Goal: Task Accomplishment & Management: Manage account settings

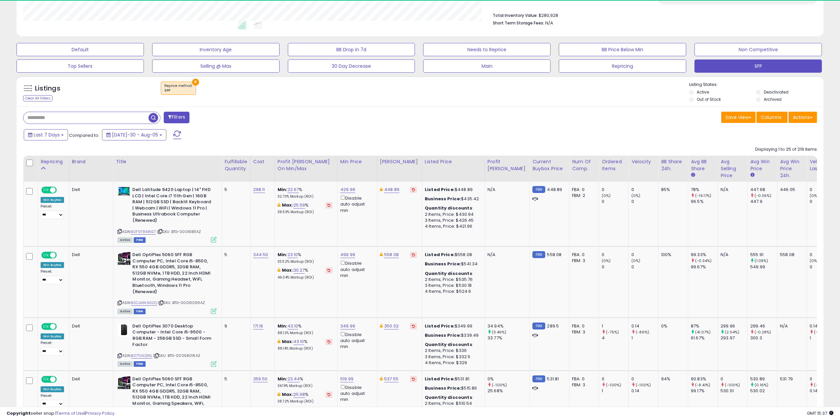
scroll to position [135, 469]
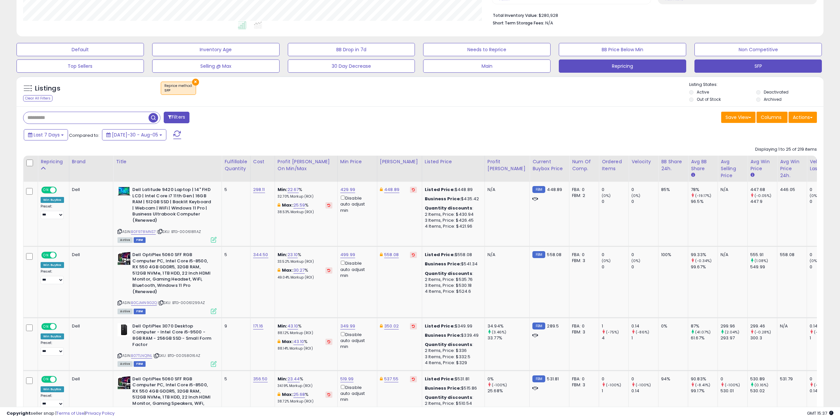
click at [144, 56] on button "Repricing" at bounding box center [80, 49] width 127 height 13
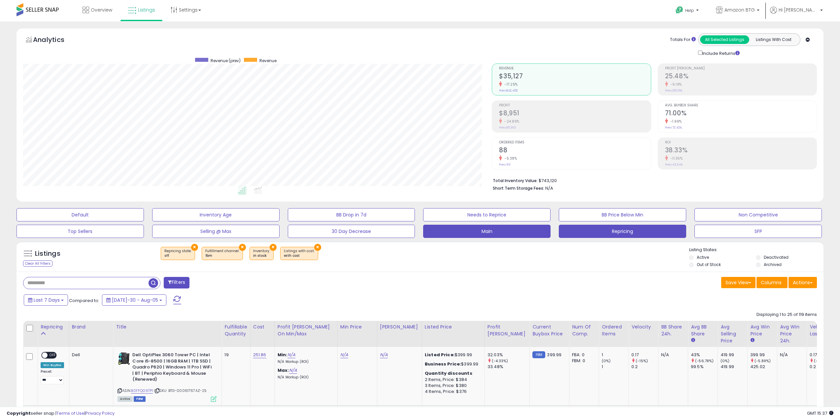
click at [144, 221] on button "Main" at bounding box center [80, 214] width 127 height 13
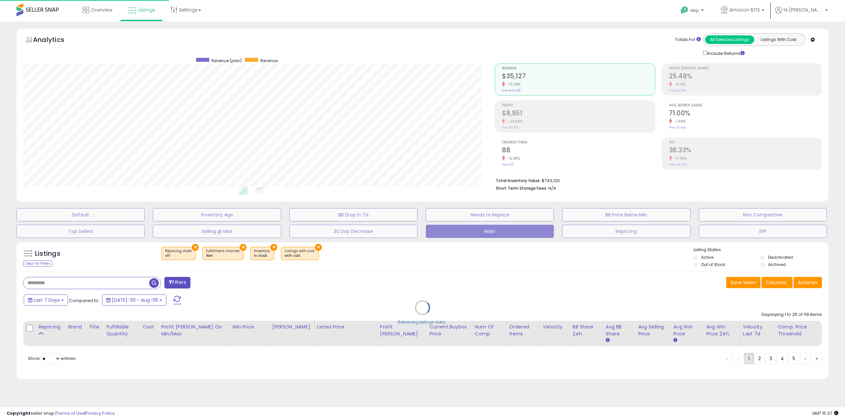
scroll to position [135, 472]
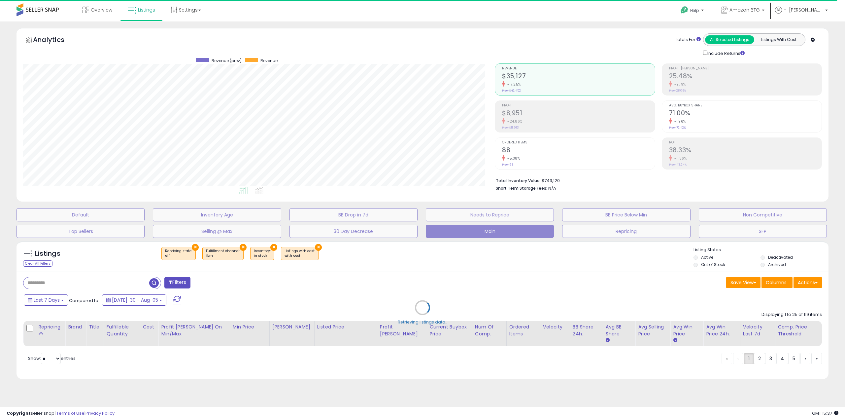
click at [145, 221] on button "Repricing" at bounding box center [81, 214] width 128 height 13
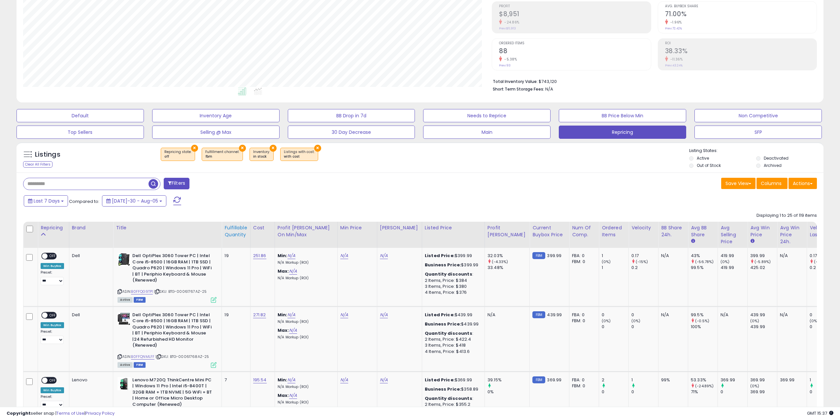
scroll to position [132, 0]
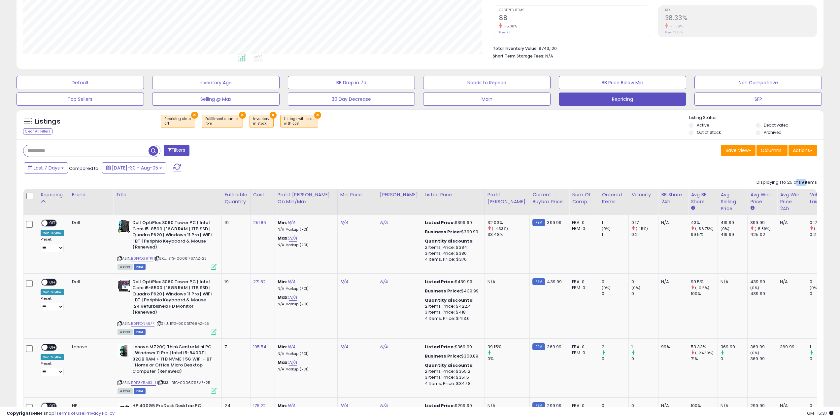
drag, startPoint x: 796, startPoint y: 183, endPoint x: 806, endPoint y: 182, distance: 9.9
click at [806, 182] on div "Displaying 1 to 25 of 119 items" at bounding box center [787, 182] width 60 height 6
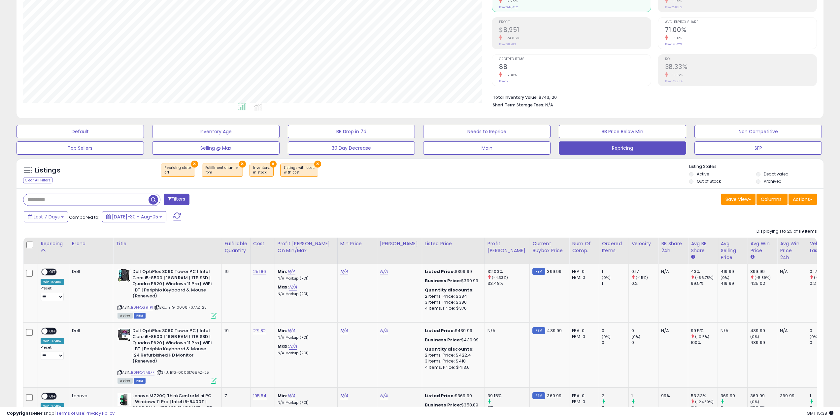
scroll to position [66, 0]
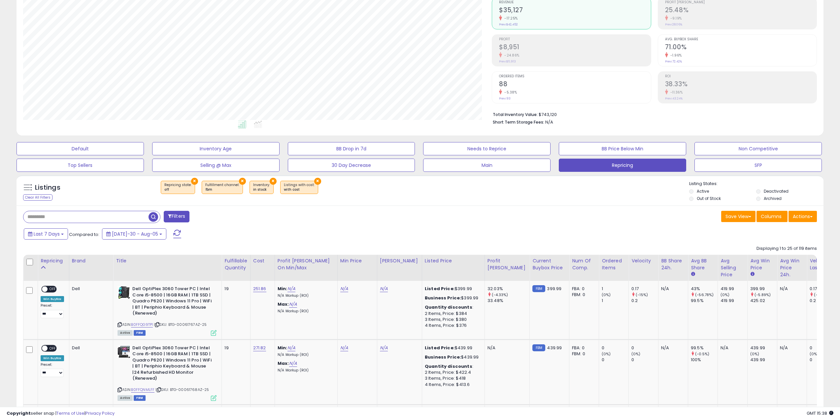
click at [144, 155] on button "Main" at bounding box center [80, 148] width 127 height 13
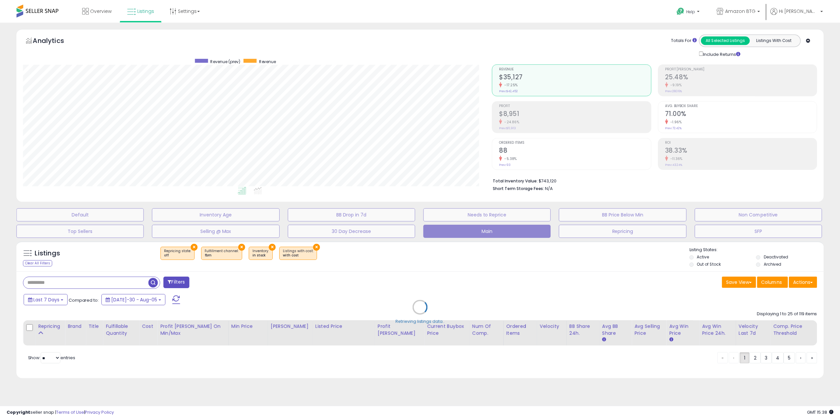
scroll to position [135, 472]
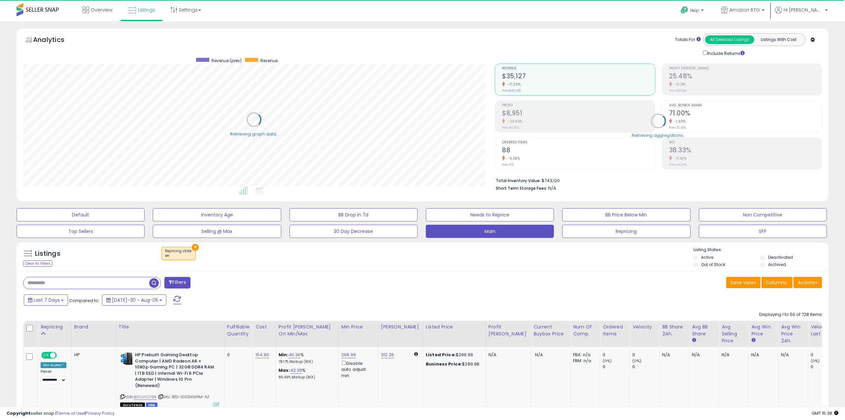
select select "**"
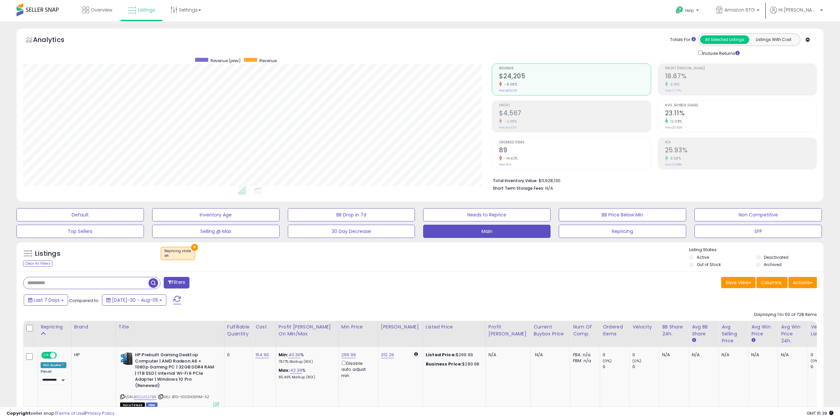
scroll to position [0, 0]
drag, startPoint x: 797, startPoint y: 316, endPoint x: 804, endPoint y: 314, distance: 6.9
click at [804, 314] on div "Displaying 1 to 50 of 728 items" at bounding box center [785, 314] width 63 height 6
click at [677, 298] on div "Last 7 Days Compared to: Jul-30 - Aug-05" at bounding box center [419, 300] width 804 height 15
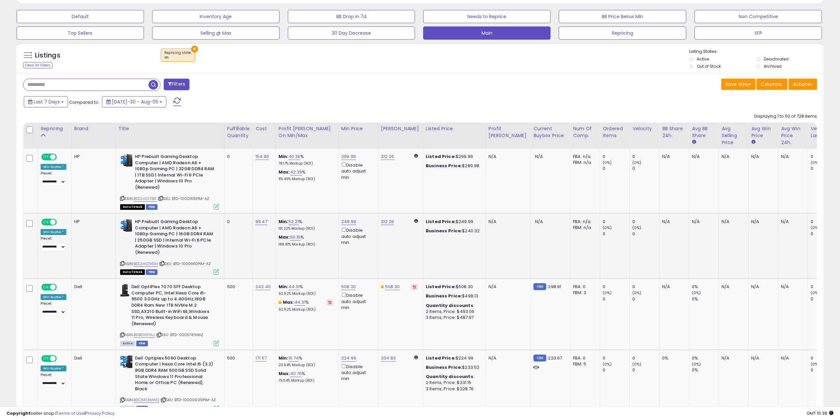
scroll to position [66, 0]
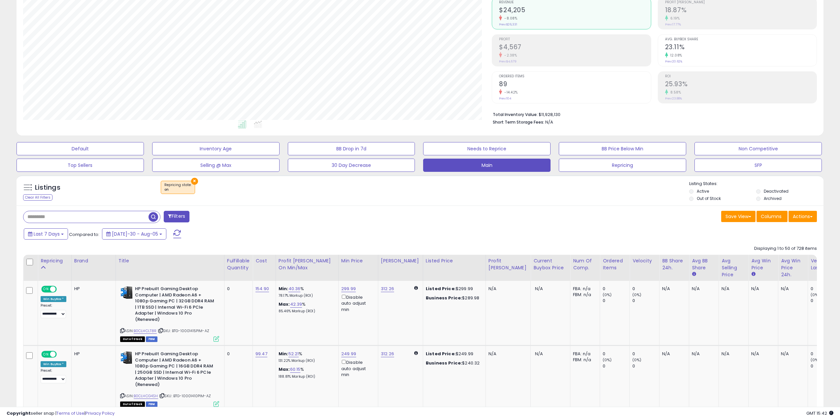
click at [300, 228] on div "Last 7 Days Compared to: Jul-30 - Aug-05" at bounding box center [320, 234] width 596 height 15
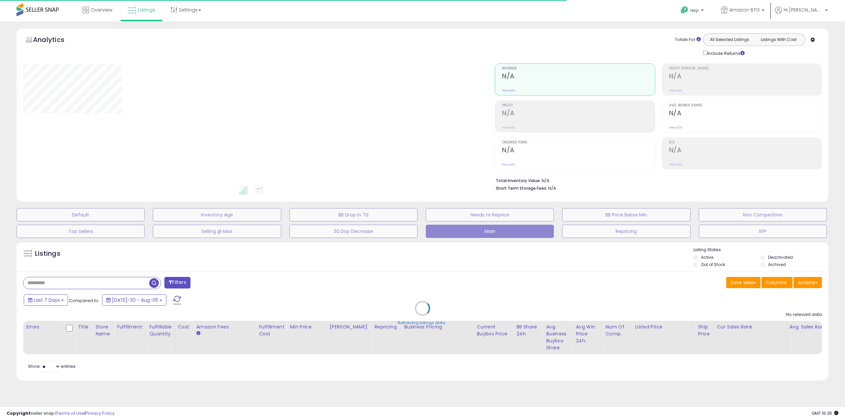
click at [102, 286] on div "Retrieving listings data.." at bounding box center [423, 313] width 822 height 151
select select "**"
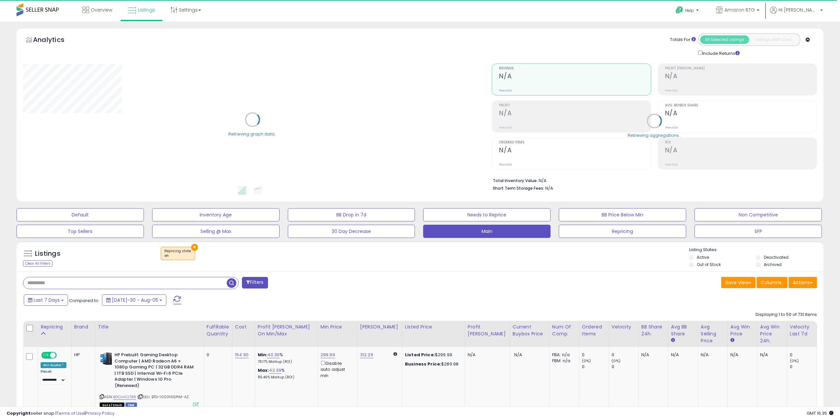
click at [102, 285] on input "text" at bounding box center [124, 283] width 203 height 12
paste input "**********"
type input "**********"
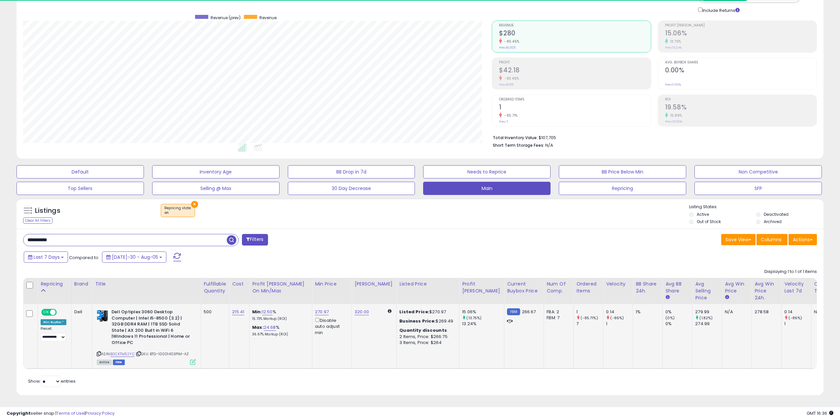
scroll to position [135, 469]
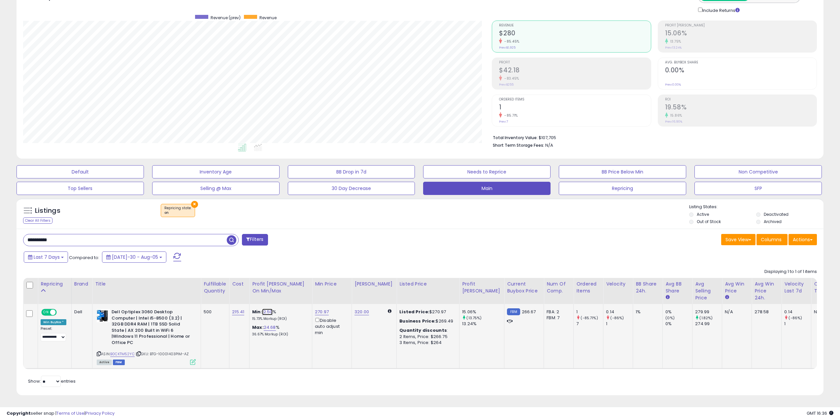
click at [269, 308] on link "12.50" at bounding box center [267, 311] width 11 height 7
drag, startPoint x: 190, startPoint y: 284, endPoint x: 191, endPoint y: 280, distance: 4.2
click at [179, 283] on table "Repricing Brand" at bounding box center [437, 323] width 828 height 91
type input "**"
click at [294, 280] on div "** This will override store markup" at bounding box center [262, 292] width 95 height 24
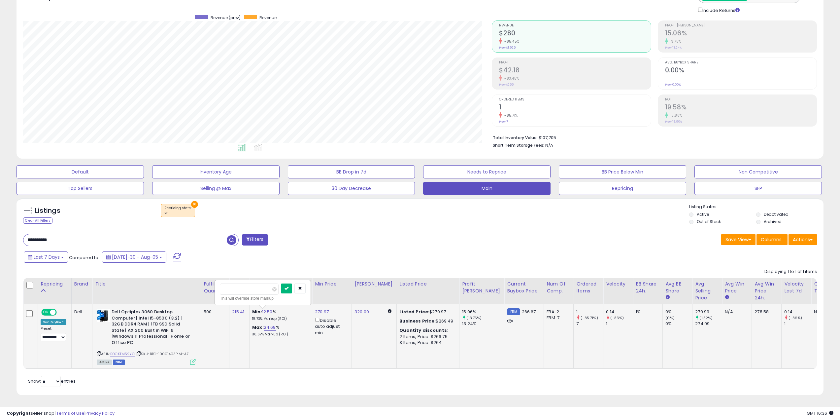
click at [292, 283] on button "submit" at bounding box center [286, 288] width 11 height 10
click at [306, 285] on button "button" at bounding box center [299, 288] width 11 height 10
click at [265, 324] on link "24.68" at bounding box center [270, 327] width 12 height 7
drag, startPoint x: 261, startPoint y: 302, endPoint x: 137, endPoint y: 292, distance: 124.9
click at [135, 295] on table "Repricing Brand" at bounding box center [437, 323] width 828 height 91
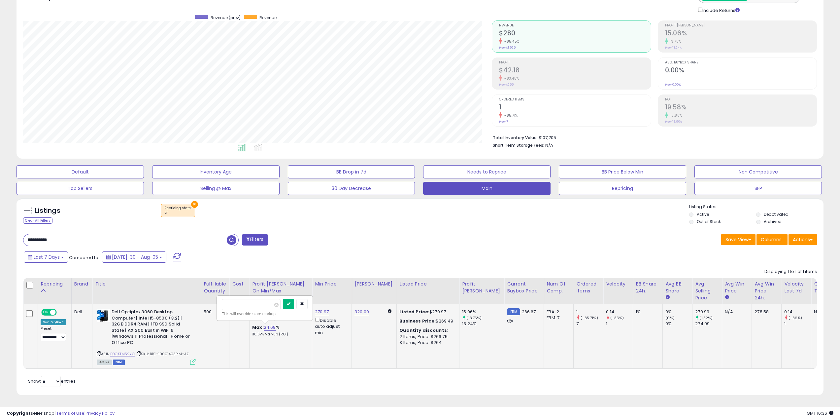
type input "**"
click at [294, 302] on button "submit" at bounding box center [288, 304] width 11 height 10
click at [268, 310] on link "12.50" at bounding box center [267, 311] width 11 height 7
drag, startPoint x: 252, startPoint y: 285, endPoint x: 125, endPoint y: 273, distance: 127.6
click at [126, 278] on table "Repricing Brand" at bounding box center [437, 323] width 828 height 91
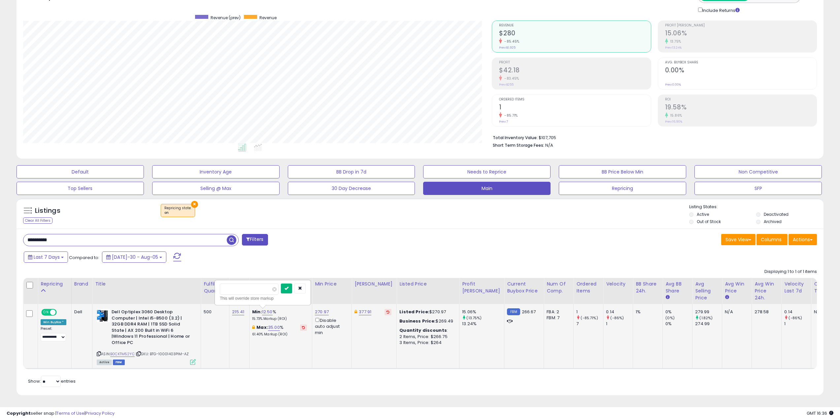
type input "**"
click at [292, 283] on button "submit" at bounding box center [286, 288] width 11 height 10
click at [320, 250] on div "Last 7 Days Compared to: Jul-30 - Aug-05" at bounding box center [320, 257] width 596 height 15
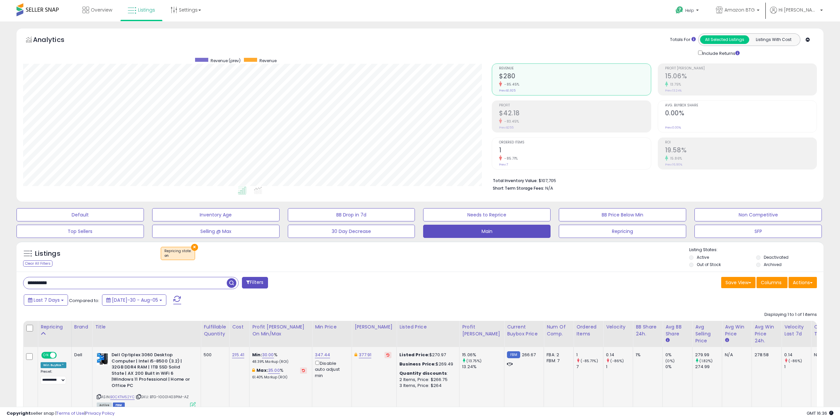
click at [337, 249] on div "× Repricing state : on" at bounding box center [421, 256] width 537 height 18
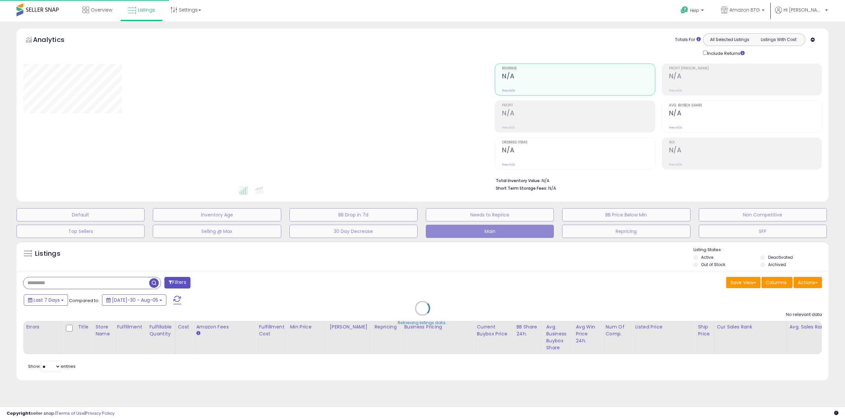
type input "**********"
select select "**"
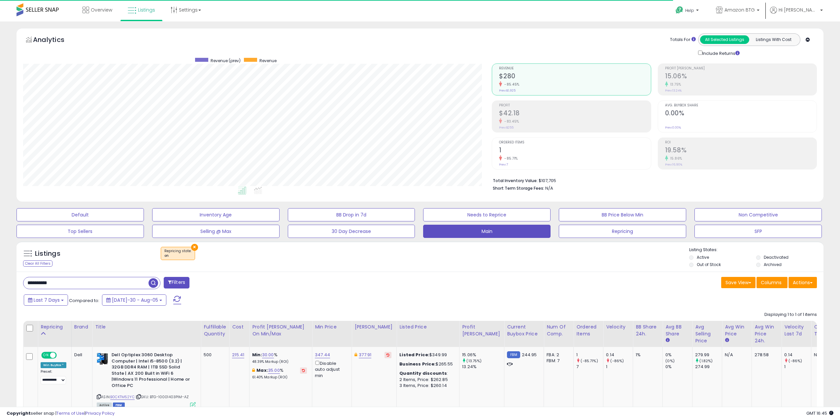
scroll to position [135, 469]
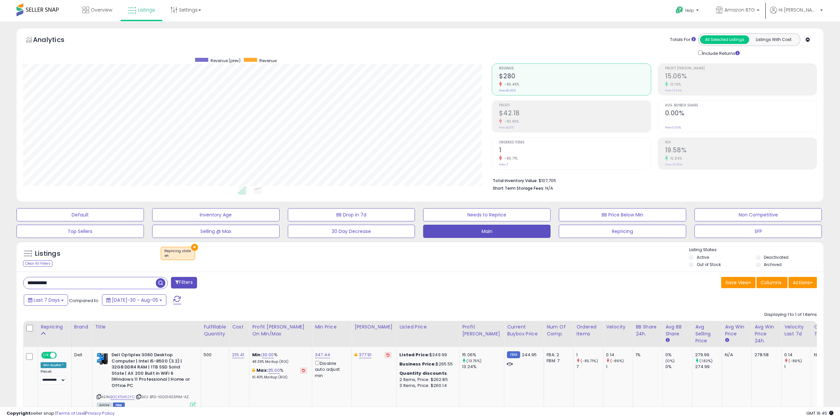
drag, startPoint x: 75, startPoint y: 286, endPoint x: -36, endPoint y: 291, distance: 111.4
click at [0, 291] on html "Unable to login Retrieving listings data.. has not yet accepted the Terms of Us…" at bounding box center [420, 210] width 840 height 420
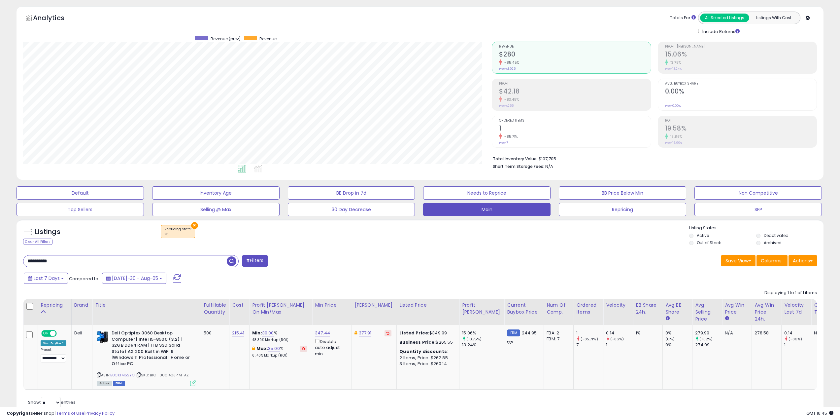
scroll to position [0, 0]
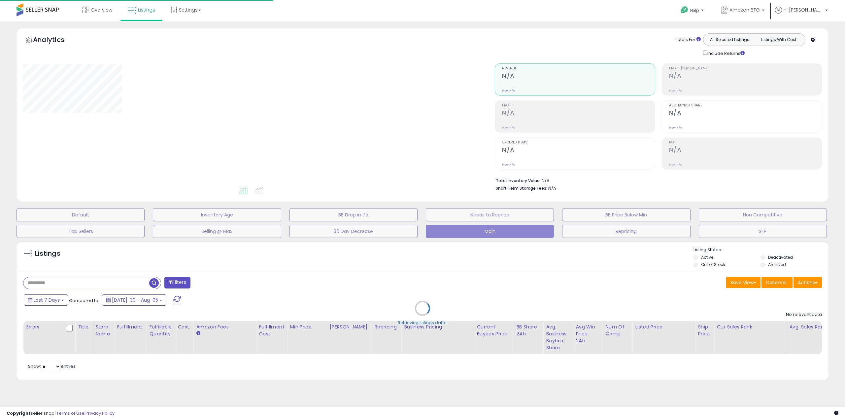
type input "**********"
select select "**"
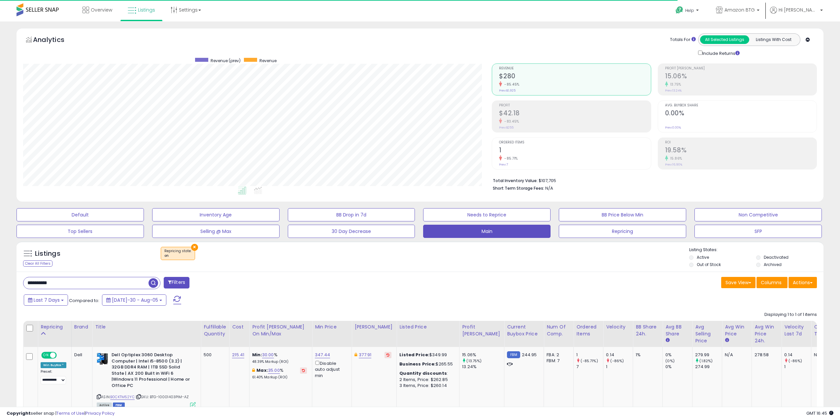
scroll to position [48, 0]
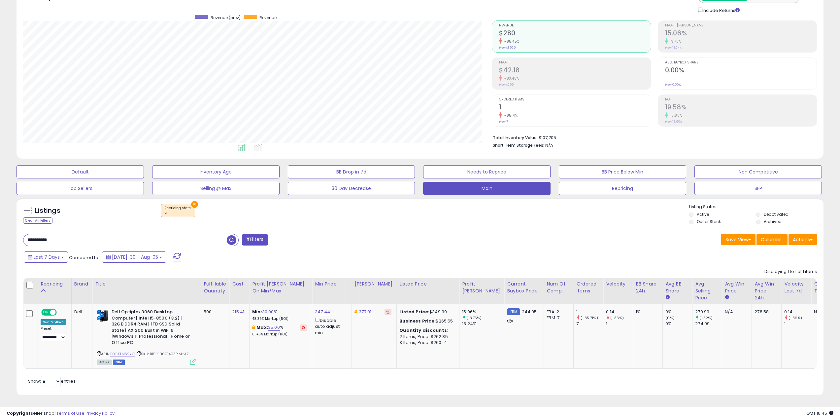
drag, startPoint x: 76, startPoint y: 235, endPoint x: 17, endPoint y: 239, distance: 58.5
click at [17, 239] on div "**********" at bounding box center [420, 311] width 807 height 167
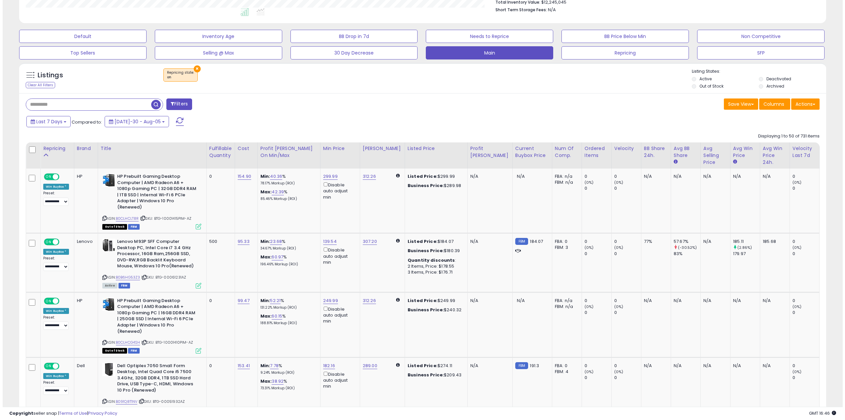
scroll to position [0, 0]
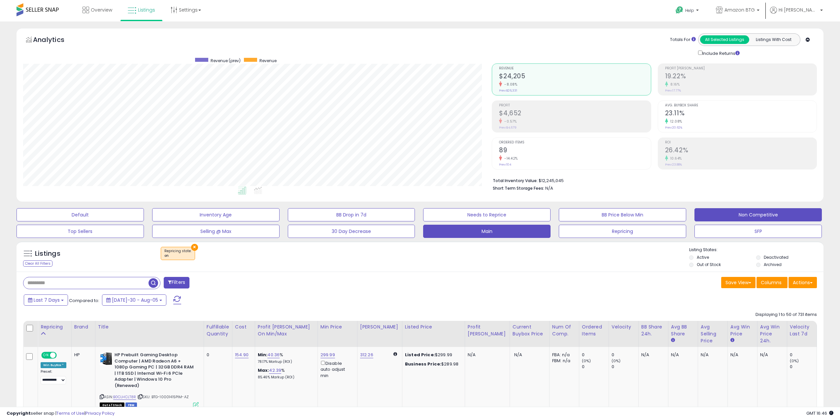
click at [144, 221] on button "Non Competitive" at bounding box center [80, 214] width 127 height 13
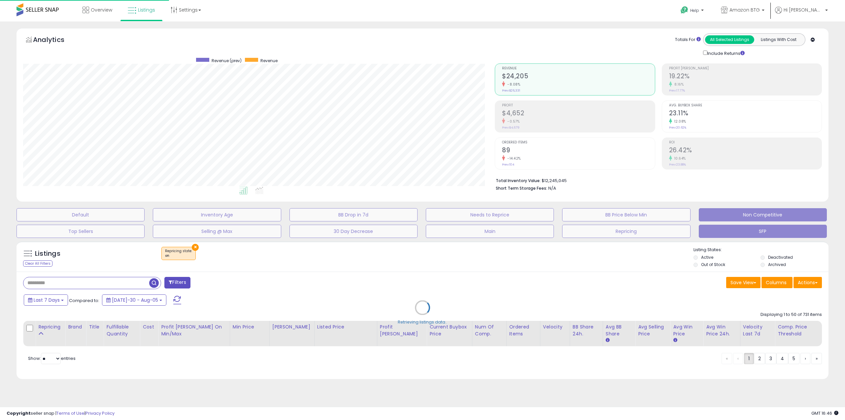
scroll to position [135, 472]
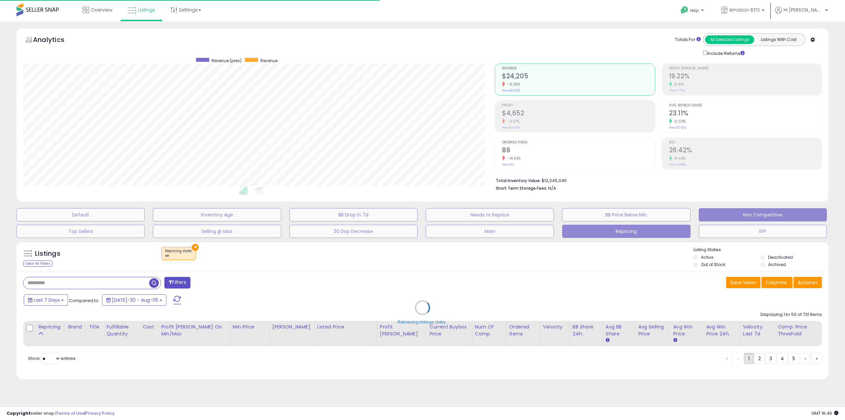
click at [145, 221] on button "SFP" at bounding box center [81, 214] width 128 height 13
select select "**"
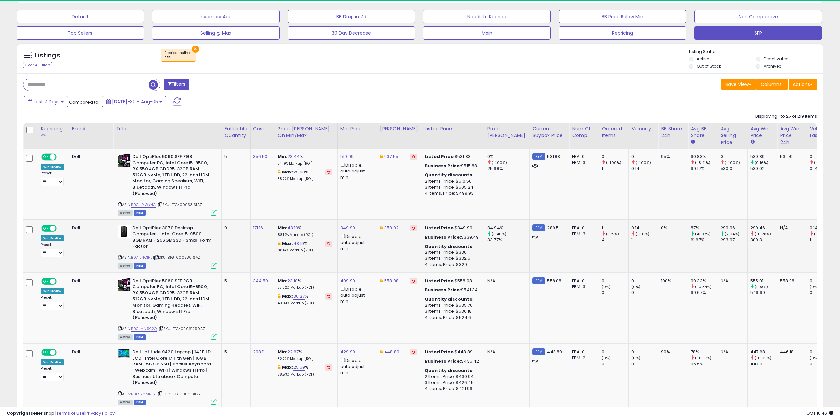
scroll to position [135, 469]
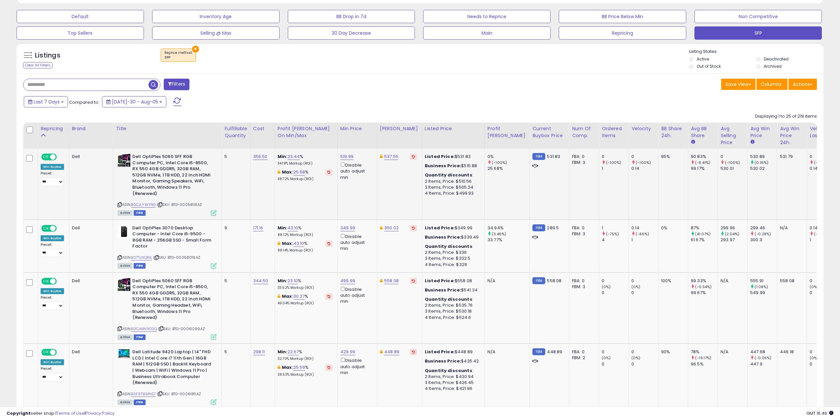
click at [141, 212] on div "Active FBM" at bounding box center [167, 212] width 99 height 5
click at [141, 209] on div "ASIN: B0CJLYWYNG | SKU: BTG-00058131AZ Active FBM" at bounding box center [167, 184] width 99 height 61
click at [118, 257] on icon at bounding box center [120, 258] width 4 height 4
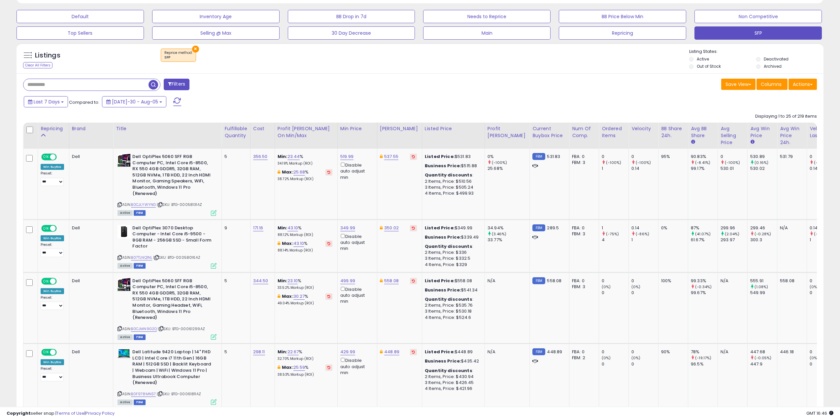
click at [85, 83] on input "text" at bounding box center [85, 85] width 125 height 12
paste input "**********"
type input "**********"
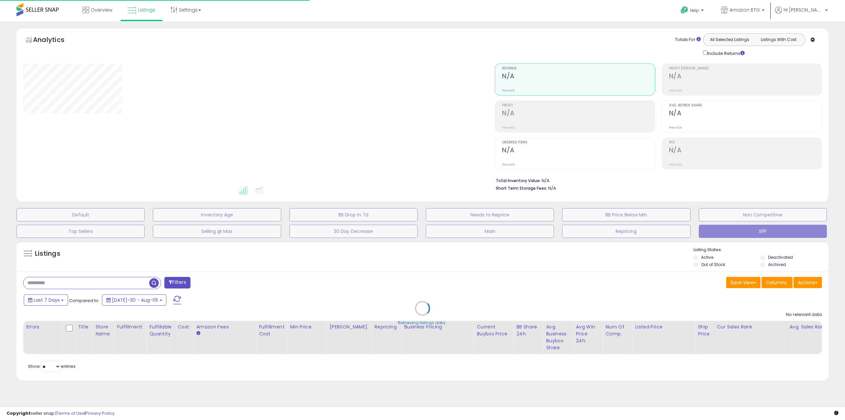
type input "**********"
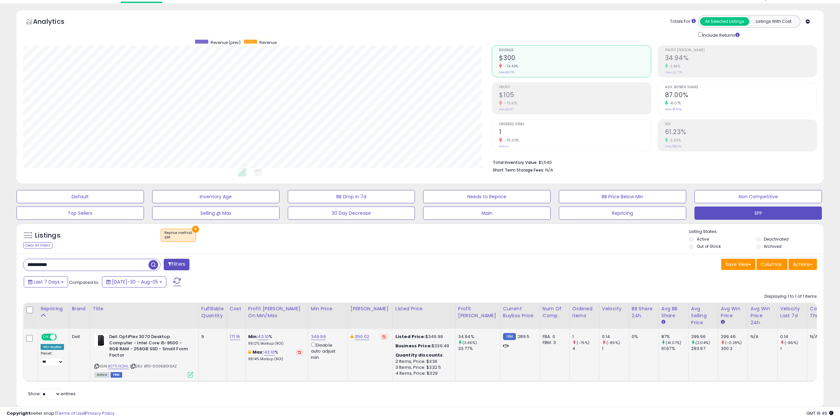
scroll to position [36, 0]
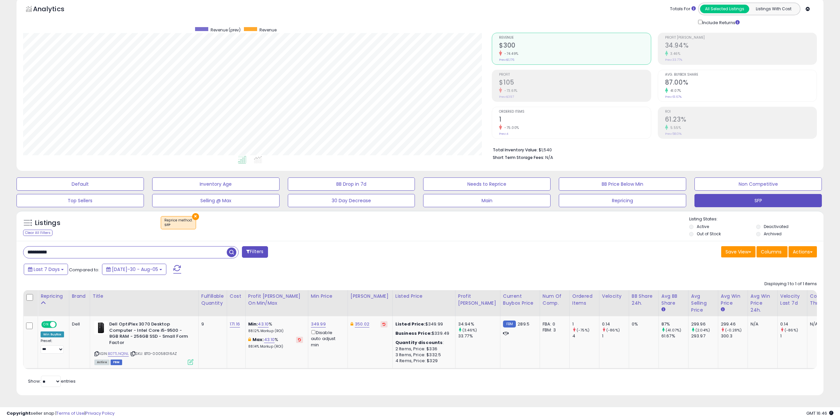
click at [82, 250] on input "**********" at bounding box center [124, 252] width 203 height 12
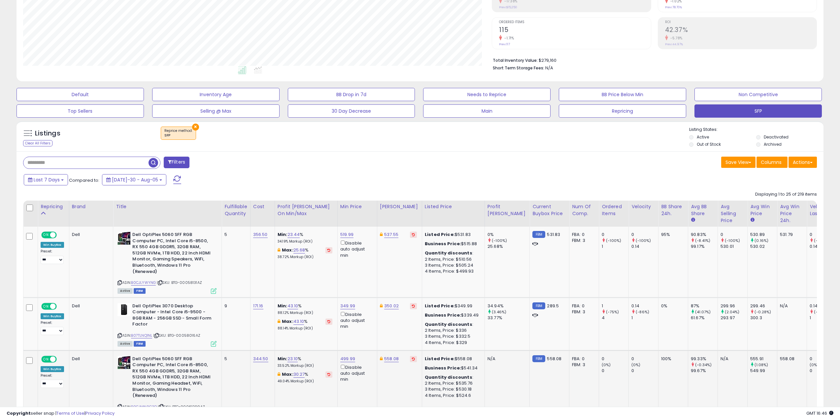
scroll to position [0, 0]
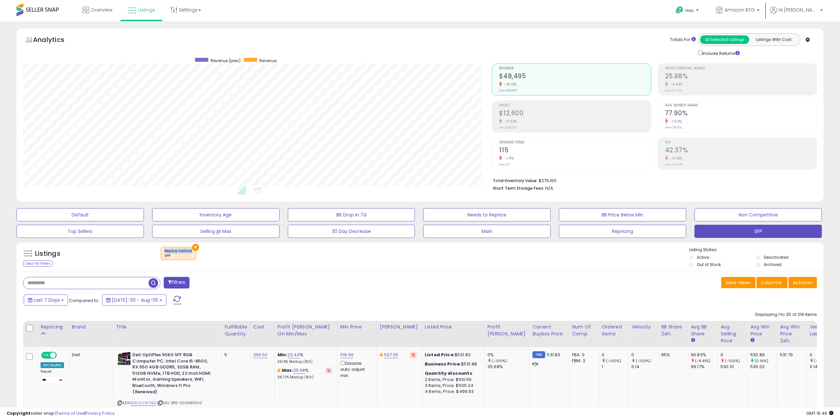
drag, startPoint x: 164, startPoint y: 249, endPoint x: 191, endPoint y: 250, distance: 27.8
click at [191, 250] on div "× Reprice method : SFP" at bounding box center [178, 254] width 35 height 14
click at [172, 253] on span "Reprice method : SFP" at bounding box center [178, 253] width 28 height 10
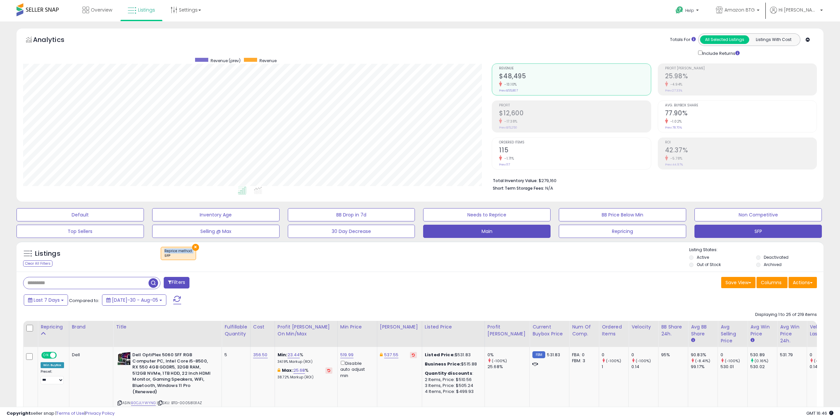
click at [144, 221] on button "Main" at bounding box center [80, 214] width 127 height 13
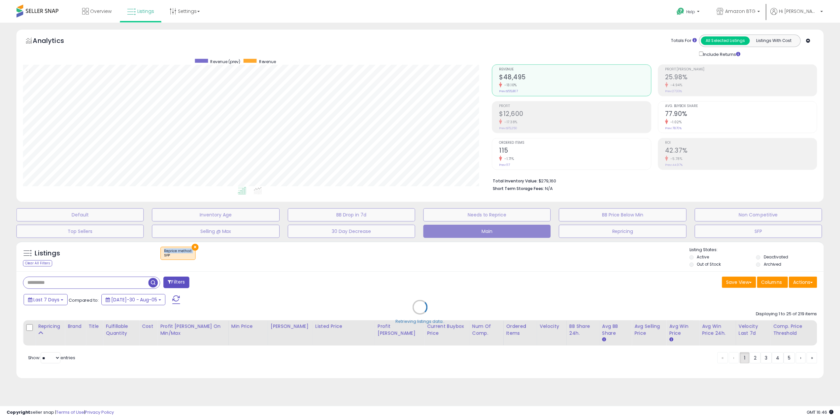
scroll to position [135, 472]
click at [290, 254] on div "Retrieving listings data.." at bounding box center [423, 312] width 822 height 149
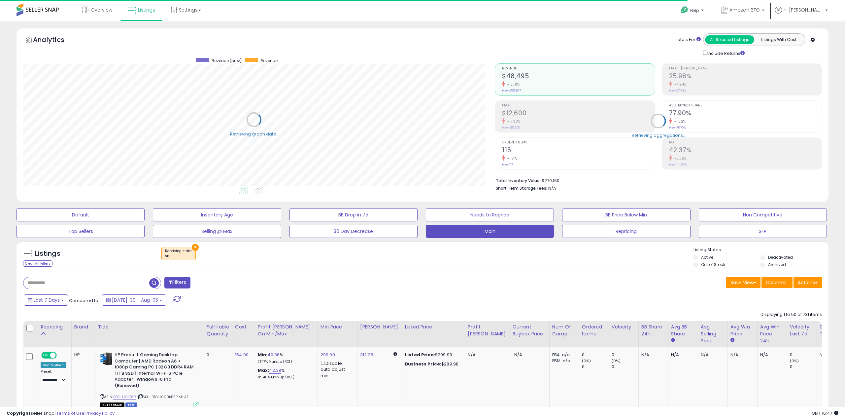
select select "**"
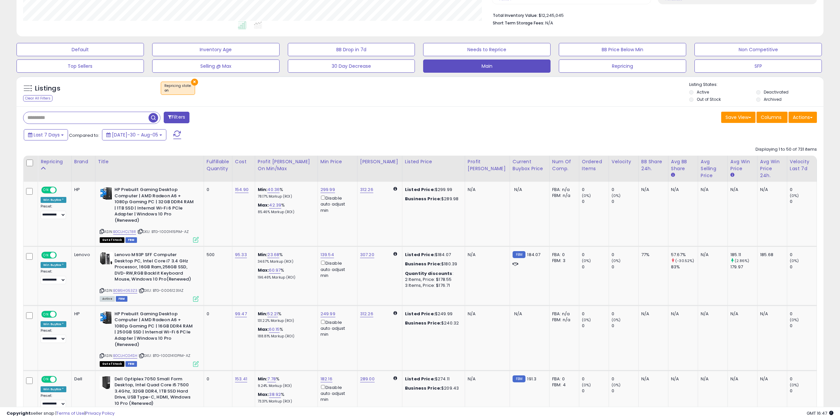
scroll to position [66, 0]
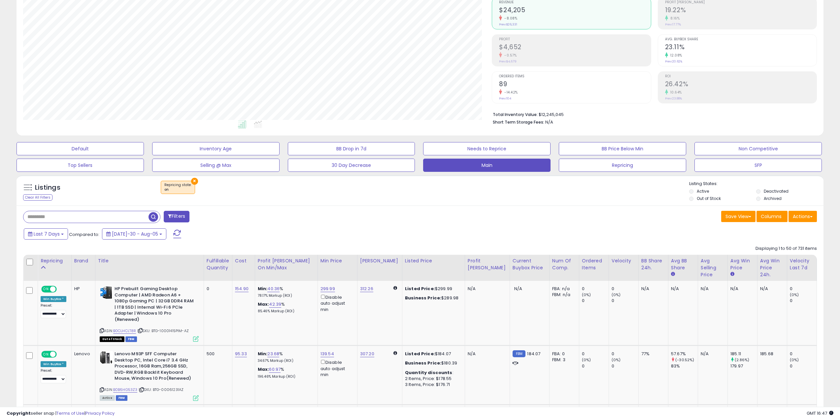
click at [306, 227] on div "Last 7 Days Compared to: Jul-30 - Aug-05" at bounding box center [320, 234] width 596 height 15
click at [71, 216] on input "text" at bounding box center [85, 217] width 125 height 12
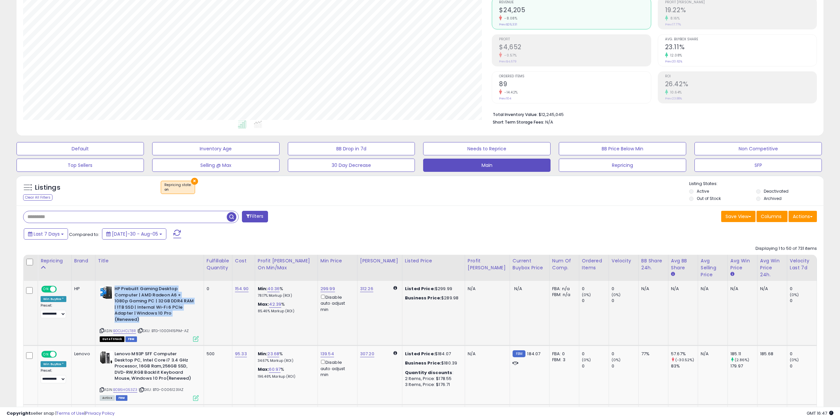
drag, startPoint x: 114, startPoint y: 290, endPoint x: 158, endPoint y: 317, distance: 52.0
click at [158, 317] on b "HP Prebuilt Gaming Desktop Computer | AMD Radeon A6 + 1080p Gaming PC | 32GB DD…" at bounding box center [155, 305] width 80 height 38
click at [158, 318] on b "HP Prebuilt Gaming Desktop Computer | AMD Radeon A6 + 1080p Gaming PC | 32GB DD…" at bounding box center [155, 305] width 80 height 38
click at [107, 216] on input "text" at bounding box center [124, 217] width 203 height 12
type input "****"
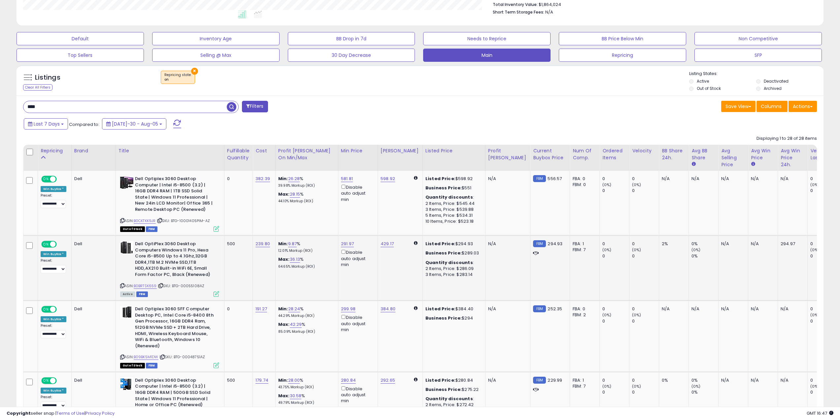
scroll to position [99, 0]
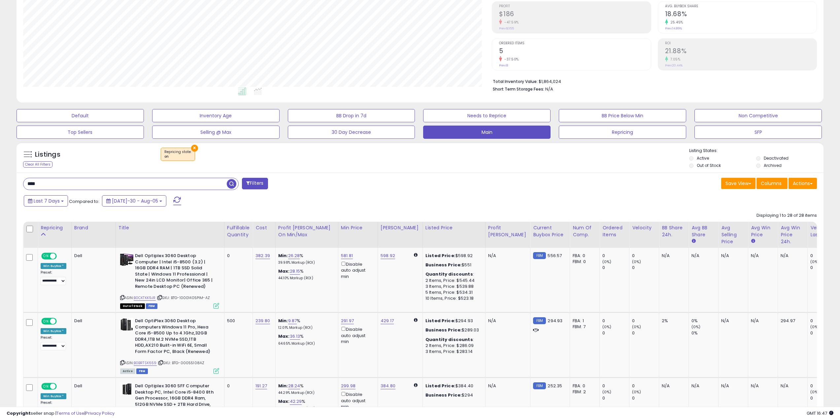
drag, startPoint x: 54, startPoint y: 183, endPoint x: 23, endPoint y: 187, distance: 31.9
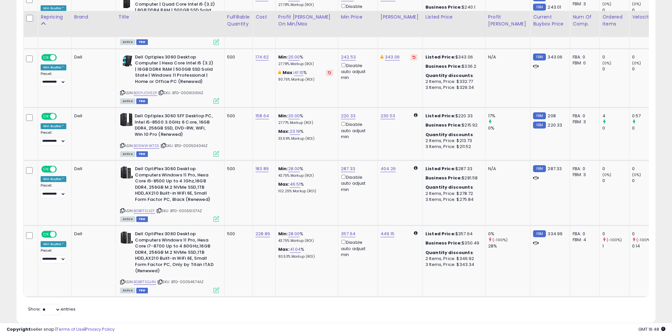
scroll to position [1839, 0]
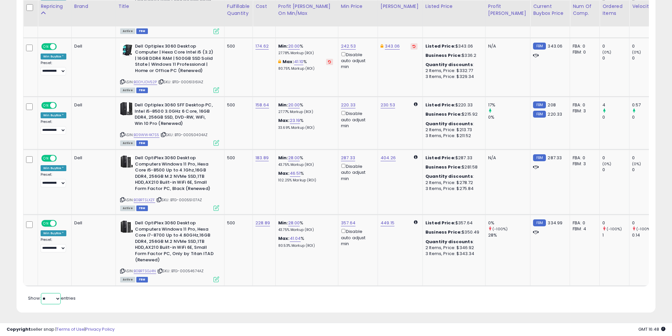
click at [49, 296] on select "** **" at bounding box center [51, 298] width 20 height 11
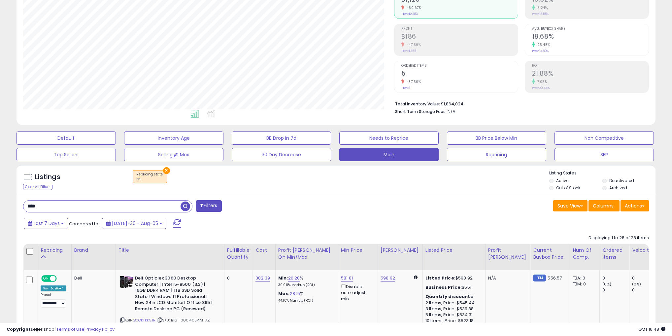
scroll to position [53, 0]
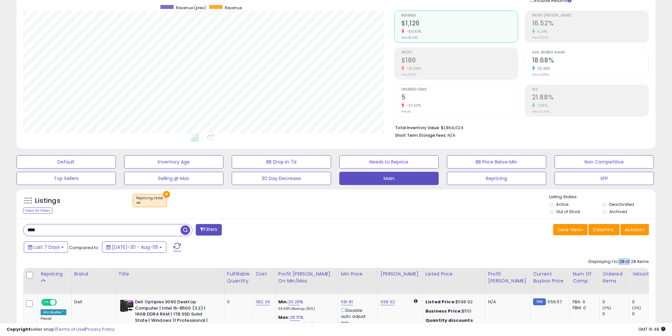
drag, startPoint x: 619, startPoint y: 261, endPoint x: 629, endPoint y: 260, distance: 9.6
click at [629, 260] on div "Displaying 1 to 28 of 28 items" at bounding box center [619, 262] width 60 height 6
click at [436, 249] on div "Last 7 Days Compared to: Jul-30 - Aug-05" at bounding box center [256, 247] width 469 height 15
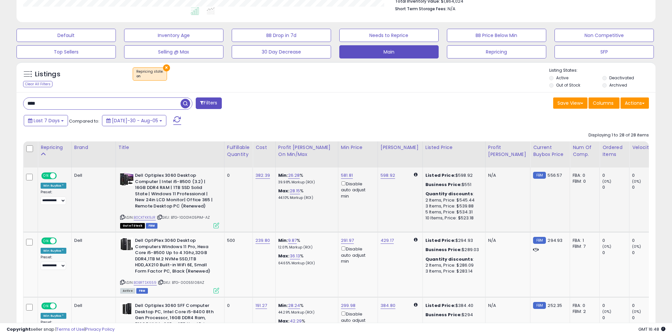
scroll to position [185, 0]
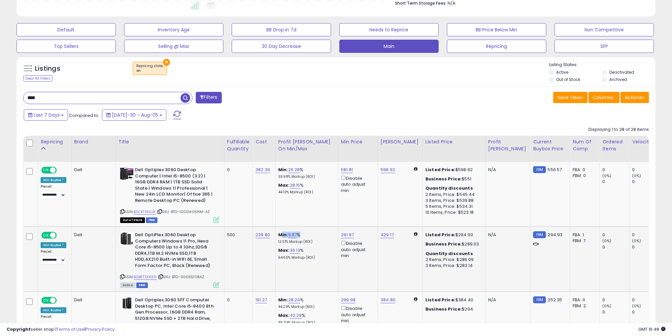
drag, startPoint x: 293, startPoint y: 235, endPoint x: 269, endPoint y: 235, distance: 24.1
click at [278, 235] on div "Min: 9.87 % 12.01% Markup (ROI)" at bounding box center [305, 238] width 55 height 12
drag, startPoint x: 301, startPoint y: 171, endPoint x: 268, endPoint y: 172, distance: 32.4
click at [278, 172] on div "Min: 26.28 % 39.98% Markup (ROI)" at bounding box center [305, 173] width 55 height 12
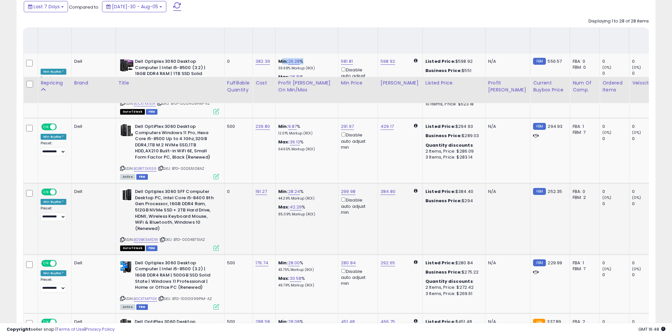
scroll to position [238, 0]
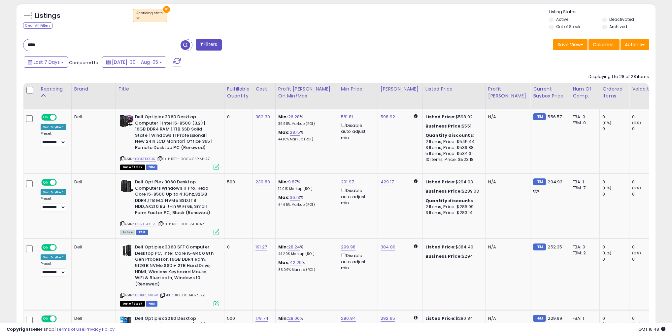
click at [310, 64] on div "Last 7 Days Compared to: Jul-30 - Aug-05" at bounding box center [256, 62] width 469 height 15
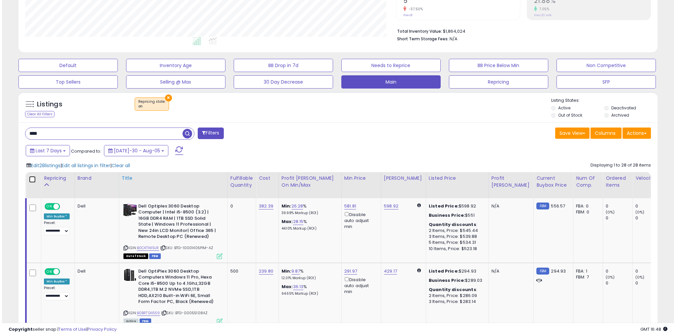
scroll to position [158, 0]
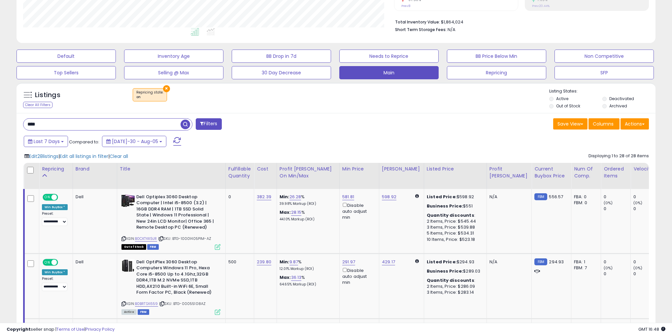
click at [44, 124] on input "****" at bounding box center [101, 125] width 157 height 12
click at [281, 130] on div "**** Filters" at bounding box center [177, 124] width 318 height 13
click at [73, 155] on span "Edit all listings in filter" at bounding box center [84, 156] width 49 height 7
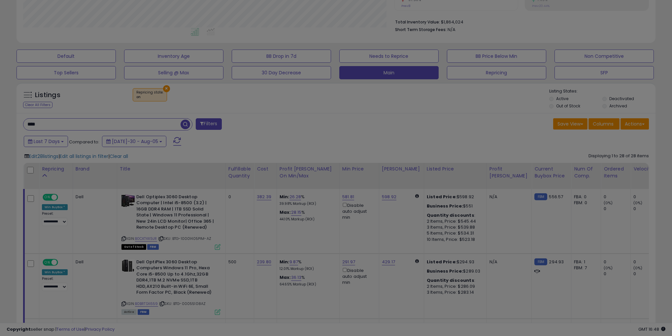
scroll to position [135, 373]
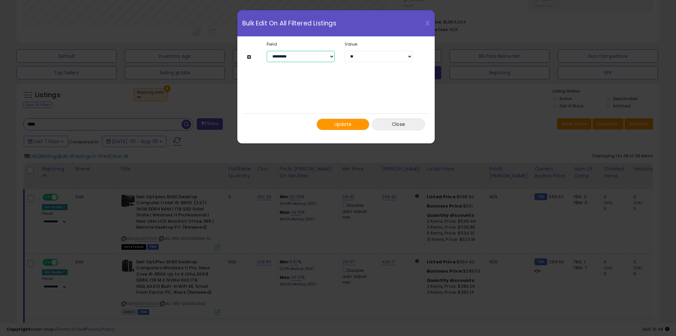
click at [302, 54] on select "**********" at bounding box center [301, 56] width 68 height 11
select select "**********"
click at [267, 51] on select "**********" at bounding box center [301, 56] width 68 height 11
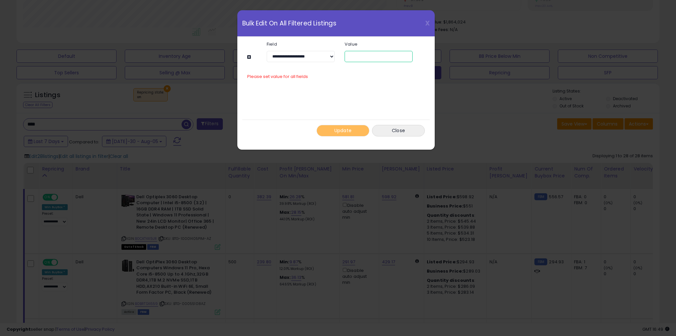
click at [379, 59] on input "number" at bounding box center [379, 56] width 68 height 11
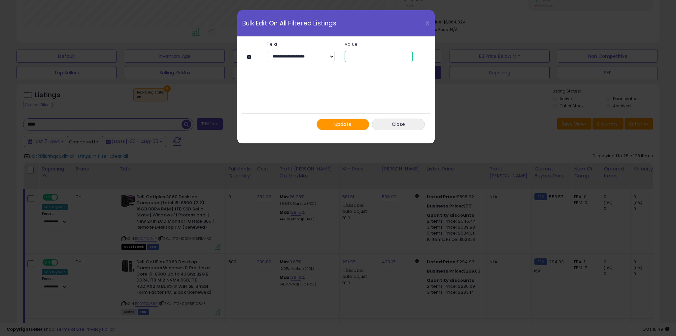
type input "**"
click at [331, 83] on div "**********" at bounding box center [336, 86] width 178 height 98
click at [342, 125] on span "Update" at bounding box center [342, 124] width 17 height 7
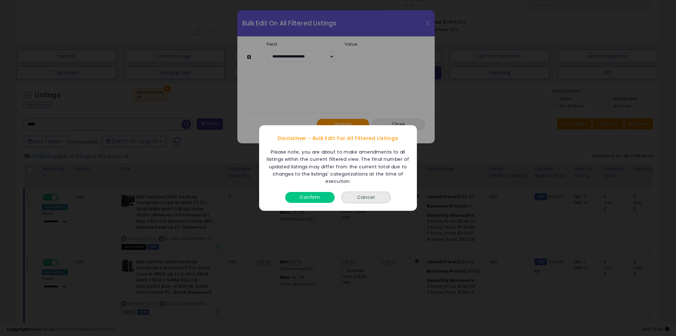
click at [311, 197] on button "Confirm" at bounding box center [310, 197] width 50 height 11
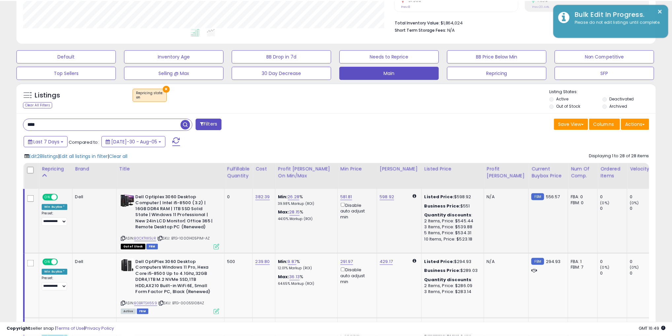
scroll to position [330009, 329774]
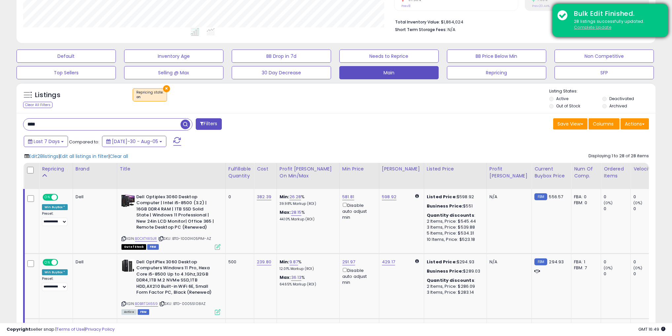
click at [604, 28] on u "Complete Update" at bounding box center [592, 27] width 37 height 6
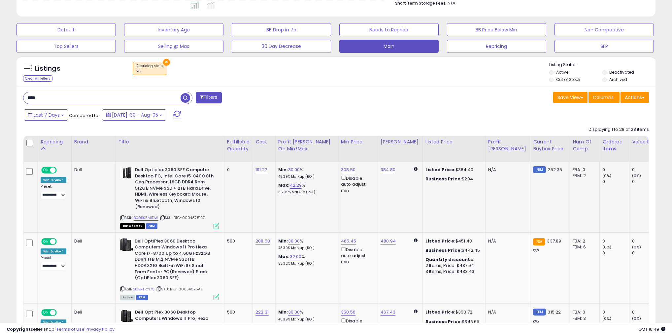
scroll to position [198, 0]
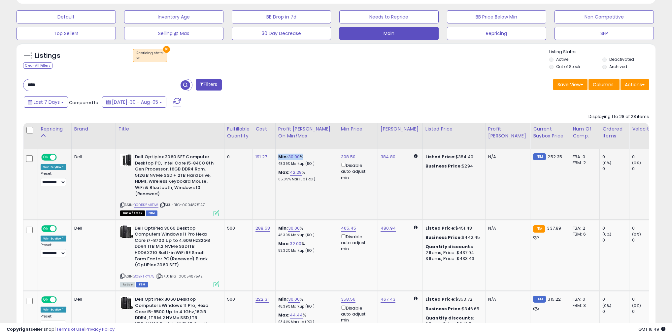
drag, startPoint x: 300, startPoint y: 153, endPoint x: 263, endPoint y: 158, distance: 37.0
click at [275, 158] on td "Min: 30.00 % 48.39% Markup (ROI) Max: 42.29 % 85.09% Markup (ROI)" at bounding box center [306, 184] width 63 height 71
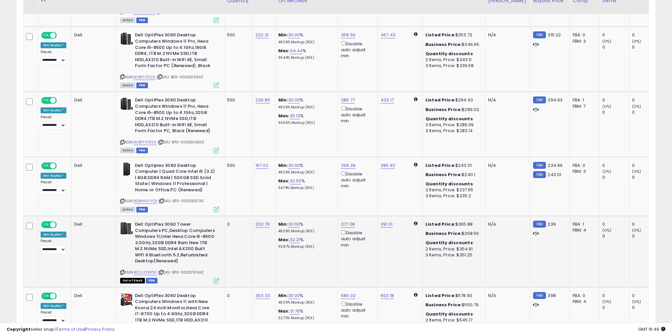
scroll to position [330, 0]
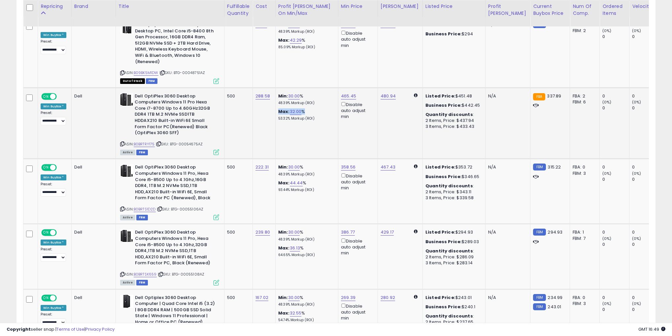
drag, startPoint x: 296, startPoint y: 112, endPoint x: 267, endPoint y: 106, distance: 29.3
click at [278, 106] on div "Min: 30.00 % 48.39% Markup (ROI) Max: 32.00 % 53.32% Markup (ROI)" at bounding box center [305, 107] width 55 height 28
click at [289, 129] on td "Min: 30.00 % 48.39% Markup (ROI) Max: 32.00 % 53.32% Markup (ROI)" at bounding box center [306, 122] width 63 height 71
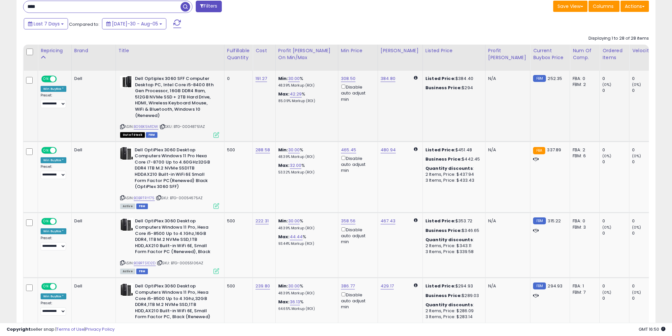
scroll to position [251, 0]
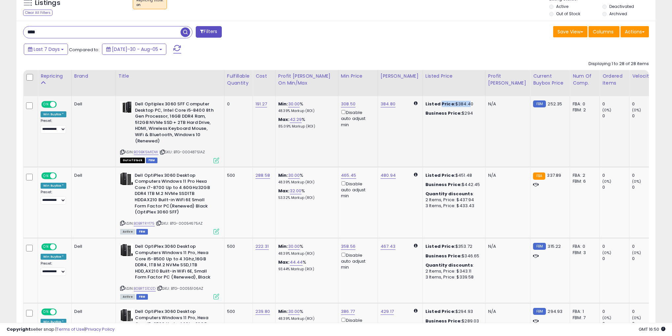
drag, startPoint x: 449, startPoint y: 104, endPoint x: 438, endPoint y: 119, distance: 18.8
click at [426, 106] on div "Listed Price: $384.40" at bounding box center [453, 104] width 55 height 6
click at [439, 119] on td "Listed Price: $384.40 Business Price: $294" at bounding box center [454, 131] width 63 height 71
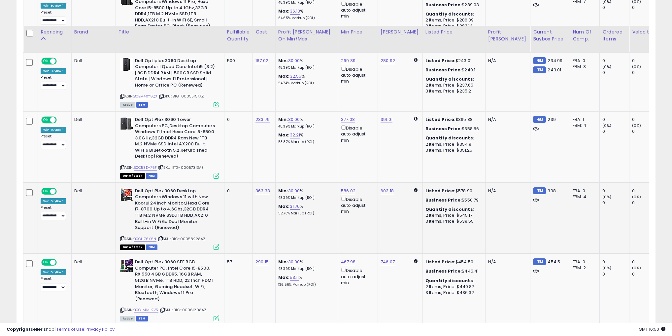
scroll to position [647, 0]
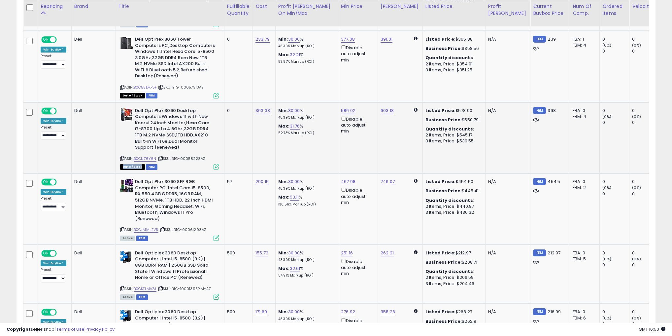
drag, startPoint x: 110, startPoint y: 164, endPoint x: 134, endPoint y: 163, distance: 24.1
click at [134, 164] on div "Out of Stock FBM" at bounding box center [169, 166] width 99 height 5
drag, startPoint x: 123, startPoint y: 125, endPoint x: 127, endPoint y: 126, distance: 3.6
click at [135, 126] on b "Dell OptiPlex 3060 Desktop Computers Windows 11 with New Koorui 24 inch Monitor…" at bounding box center [175, 130] width 80 height 45
click at [224, 127] on td "0" at bounding box center [238, 137] width 28 height 71
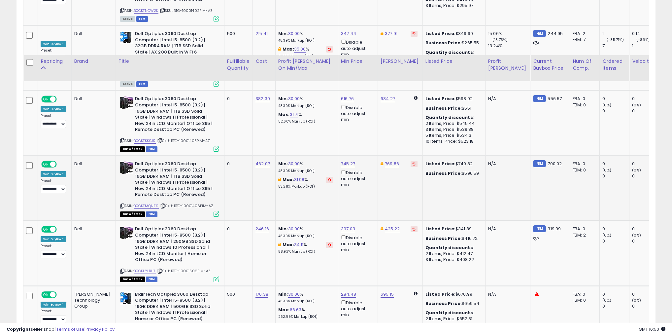
scroll to position [1228, 0]
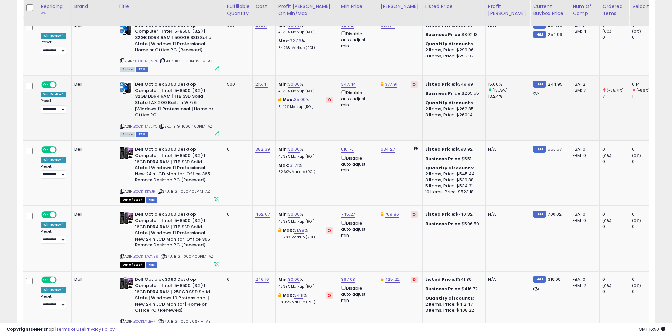
click at [224, 84] on td "500" at bounding box center [238, 108] width 28 height 65
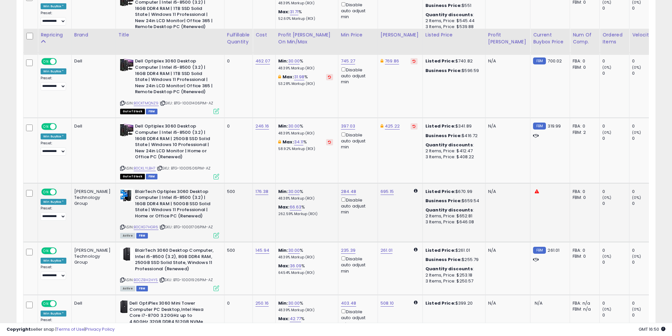
scroll to position [1413, 0]
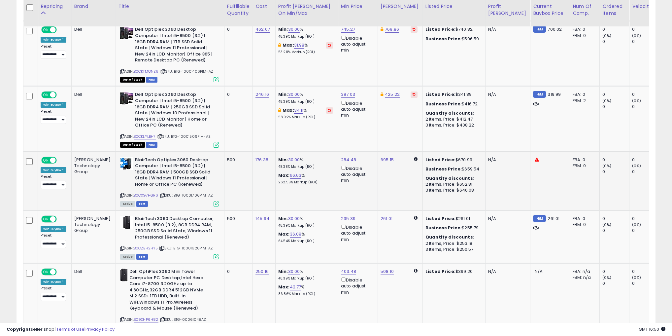
click at [224, 162] on td "500" at bounding box center [238, 180] width 28 height 59
click at [224, 229] on td "500" at bounding box center [238, 236] width 28 height 53
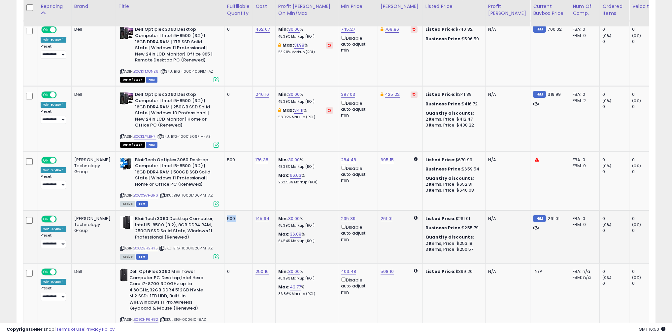
click at [224, 229] on td "500" at bounding box center [238, 236] width 28 height 53
click at [228, 268] on div "0" at bounding box center [237, 271] width 20 height 6
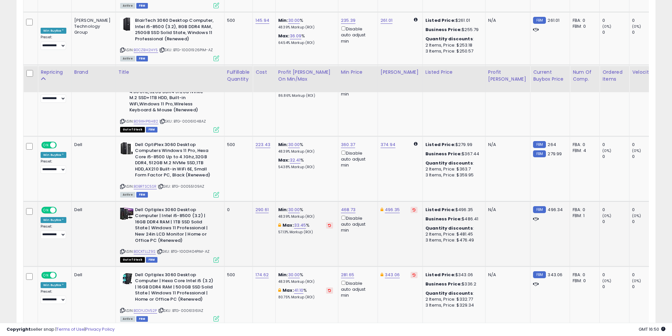
scroll to position [1677, 0]
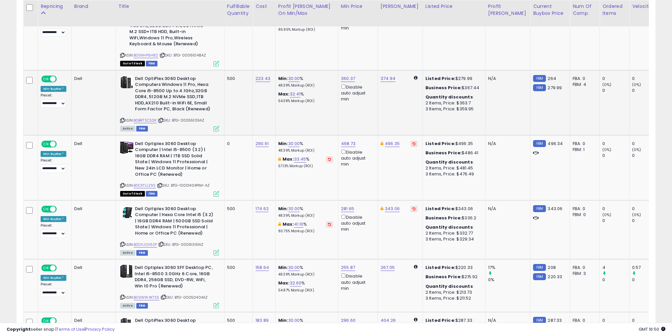
click at [224, 82] on td "500" at bounding box center [238, 102] width 28 height 65
click at [224, 164] on td "0" at bounding box center [238, 167] width 28 height 65
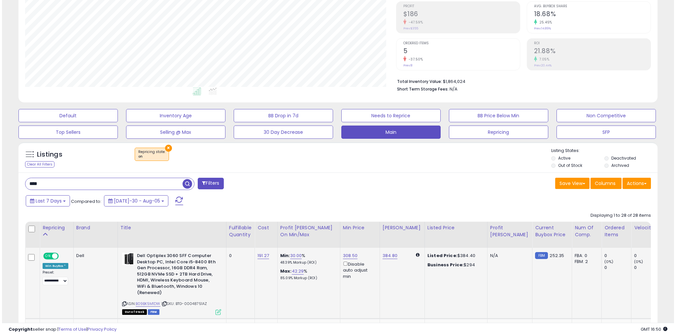
scroll to position [0, 0]
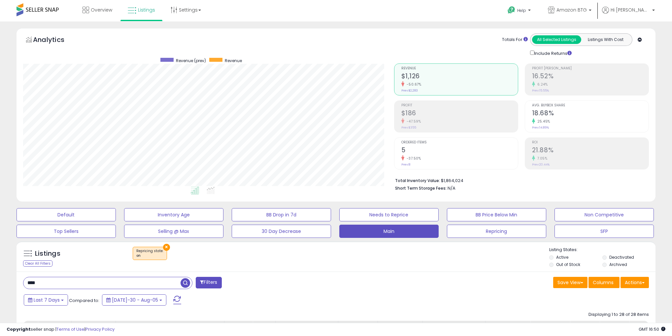
click at [61, 278] on input "****" at bounding box center [101, 283] width 157 height 12
type input "****"
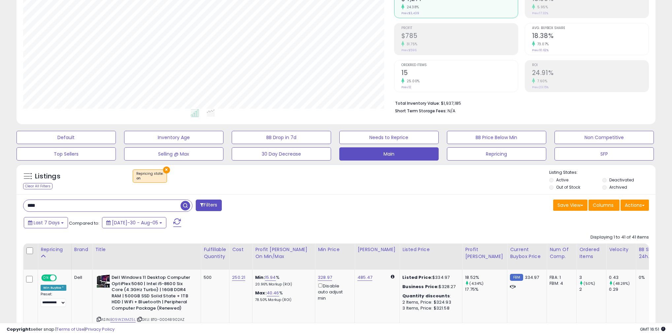
scroll to position [79, 0]
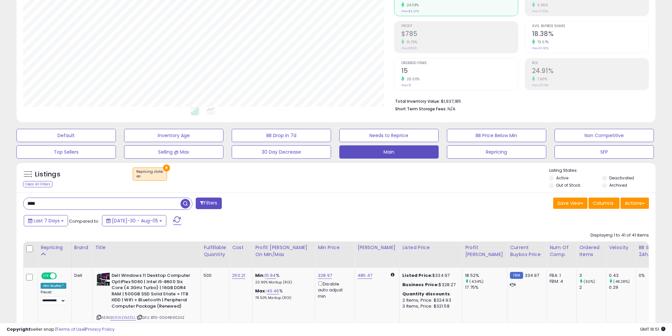
drag, startPoint x: 327, startPoint y: 211, endPoint x: 320, endPoint y: 209, distance: 7.7
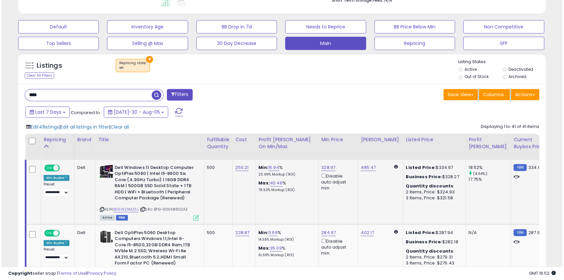
scroll to position [180, 0]
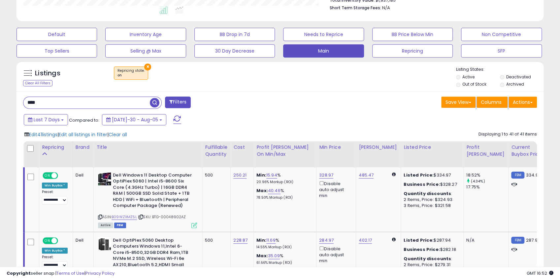
click at [184, 101] on button "Filters" at bounding box center [178, 102] width 26 height 12
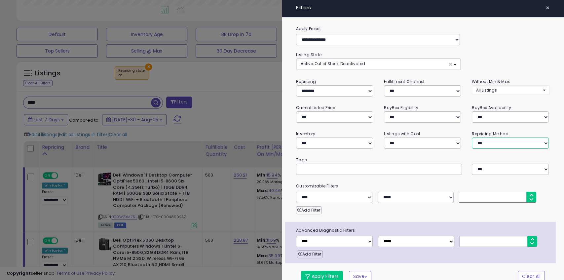
click at [498, 137] on select "**********" at bounding box center [509, 142] width 77 height 11
click at [477, 141] on select "**********" at bounding box center [509, 142] width 77 height 11
select select "**********"
click at [471, 137] on select "**********" at bounding box center [509, 142] width 77 height 11
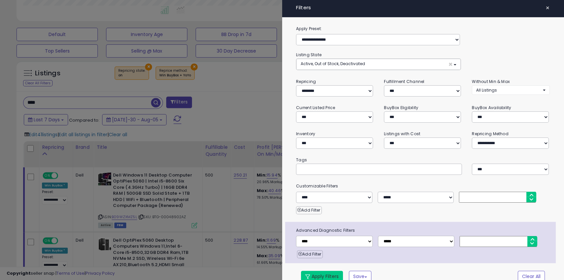
click at [321, 275] on button "Apply Filters" at bounding box center [322, 275] width 42 height 11
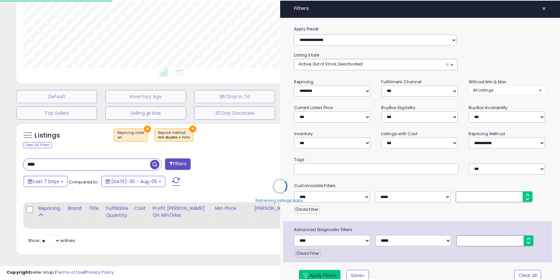
scroll to position [121, 0]
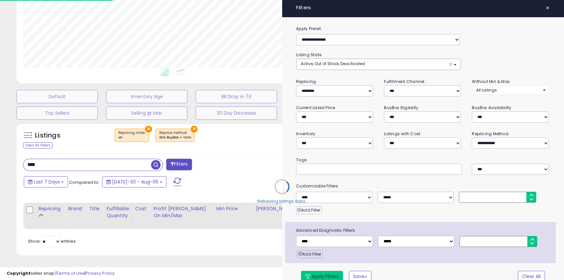
select select
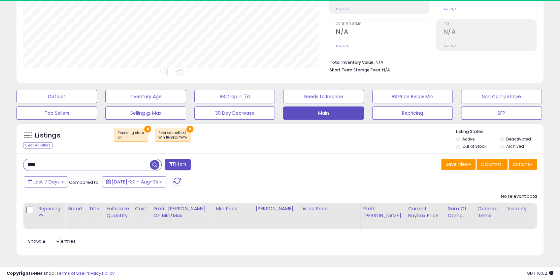
scroll to position [135, 306]
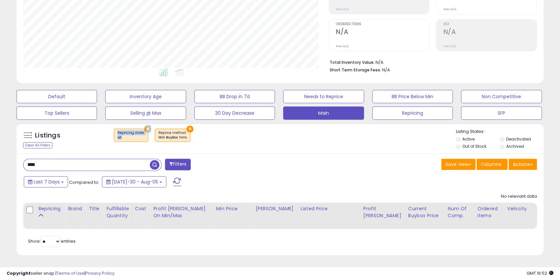
drag, startPoint x: 125, startPoint y: 135, endPoint x: 106, endPoint y: 126, distance: 21.0
click at [106, 128] on div "× Repricing state : on × Reprice method" at bounding box center [281, 137] width 350 height 18
click at [174, 135] on div "Win BuyBox YoYo" at bounding box center [172, 137] width 28 height 5
drag, startPoint x: 156, startPoint y: 135, endPoint x: 196, endPoint y: 136, distance: 40.3
click at [196, 136] on div "× Repricing state : on × Reprice method" at bounding box center [281, 137] width 350 height 18
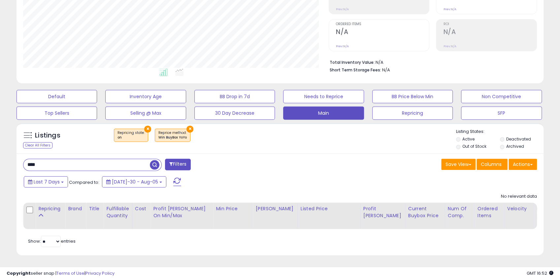
click at [196, 136] on div "× Repricing state : on × Reprice method" at bounding box center [281, 137] width 350 height 18
drag, startPoint x: 43, startPoint y: 161, endPoint x: 28, endPoint y: 161, distance: 15.2
click at [22, 162] on div "**** Filters" at bounding box center [149, 164] width 262 height 13
click at [75, 145] on div "Listings Clear All Filters" at bounding box center [61, 139] width 87 height 22
drag, startPoint x: 58, startPoint y: 161, endPoint x: 0, endPoint y: 153, distance: 59.1
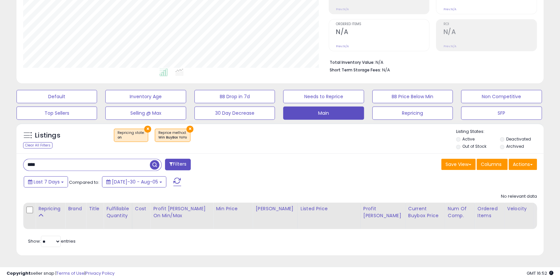
click at [0, 156] on div "**********" at bounding box center [280, 91] width 560 height 376
click at [57, 162] on input "text" at bounding box center [61, 165] width 76 height 12
drag, startPoint x: 189, startPoint y: 125, endPoint x: 195, endPoint y: 136, distance: 12.5
click at [191, 125] on button "×" at bounding box center [190, 128] width 7 height 7
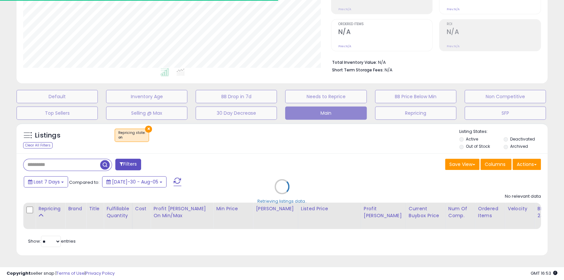
click at [54, 160] on div "Retrieving listings data.." at bounding box center [282, 192] width 540 height 144
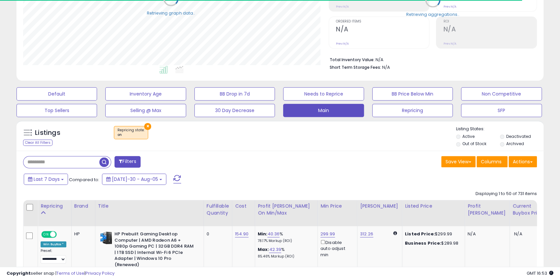
scroll to position [330010, 329839]
click at [68, 161] on input "text" at bounding box center [61, 162] width 76 height 12
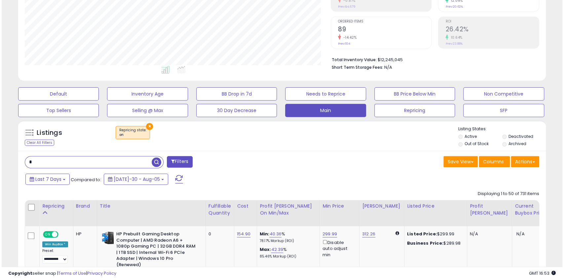
scroll to position [135, 306]
type input "****"
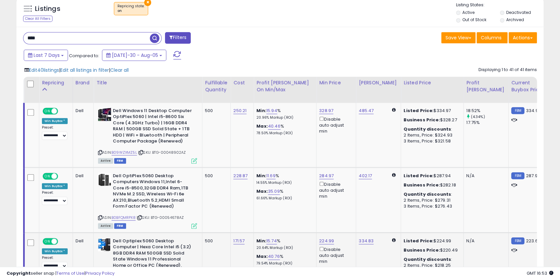
scroll to position [377, 0]
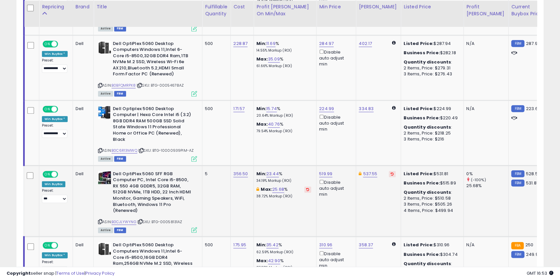
click at [164, 189] on b "Dell OptiPlex 5060 SFF RGB Computer PC, Intel Core i5-8500, RX 550 4GB GDDR5, 3…" at bounding box center [153, 193] width 80 height 45
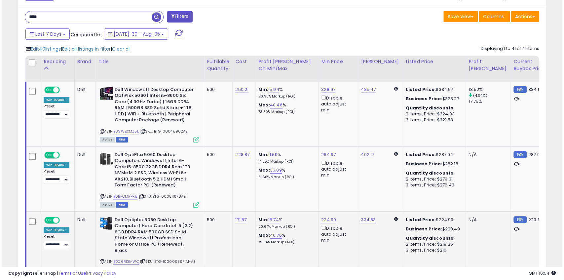
scroll to position [270, 0]
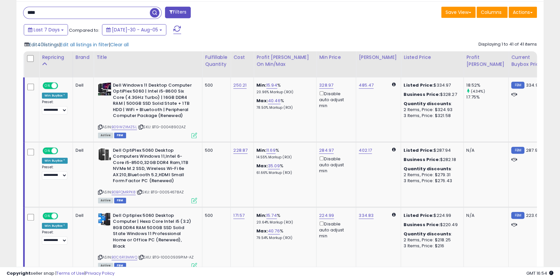
click at [43, 42] on span "Edit 40 listings" at bounding box center [44, 44] width 30 height 7
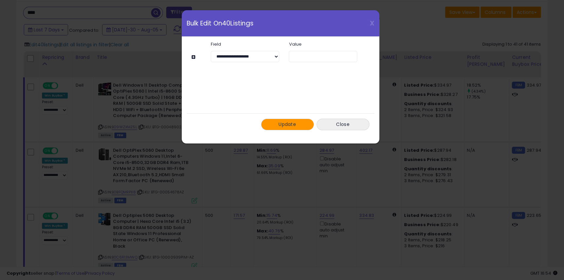
click at [284, 123] on span "Update" at bounding box center [286, 124] width 17 height 7
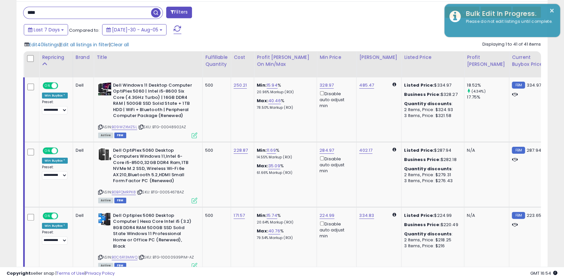
click at [349, 25] on div "Last 7 Days Compared to: Jul-30 - Aug-05" at bounding box center [216, 30] width 388 height 15
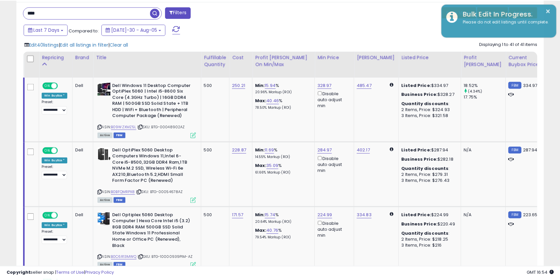
scroll to position [330010, 329839]
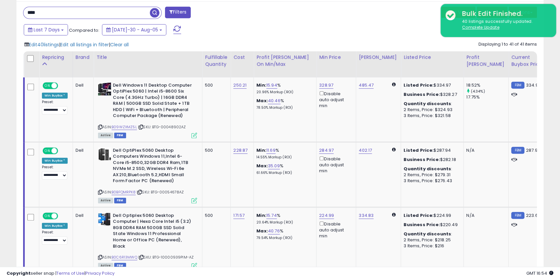
click at [297, 27] on div "Last 7 Days Compared to: Jul-30 - Aug-05" at bounding box center [215, 30] width 386 height 15
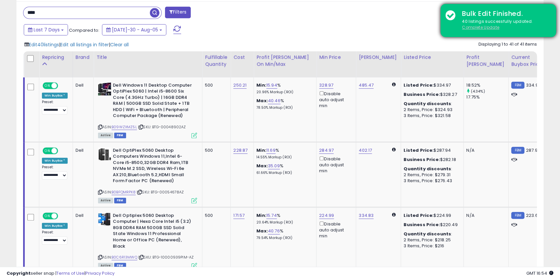
click at [490, 26] on u "Complete Update" at bounding box center [480, 27] width 37 height 6
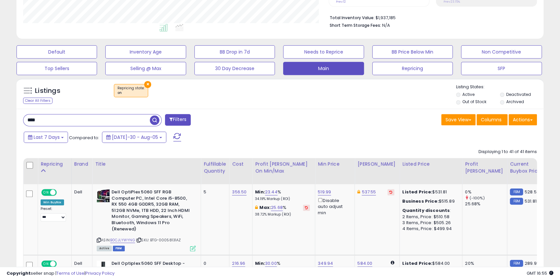
scroll to position [165, 0]
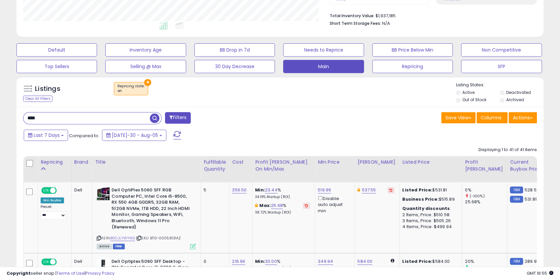
click at [90, 117] on input "****" at bounding box center [86, 118] width 126 height 12
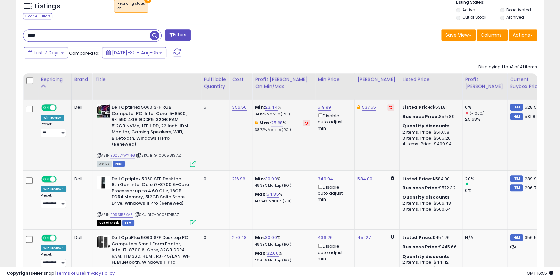
scroll to position [275, 0]
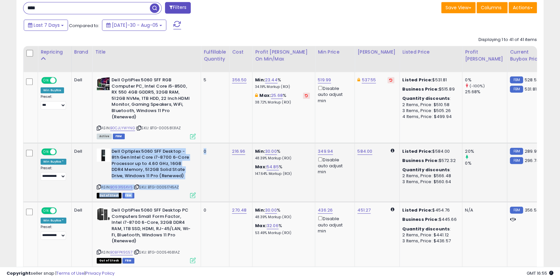
drag, startPoint x: 206, startPoint y: 154, endPoint x: 193, endPoint y: 153, distance: 12.5
click at [198, 154] on td "Dell Optiplex 5060 SFF Desktop - 8th Gen Intel Core i7-8700 6-Core Processor up…" at bounding box center [146, 172] width 109 height 59
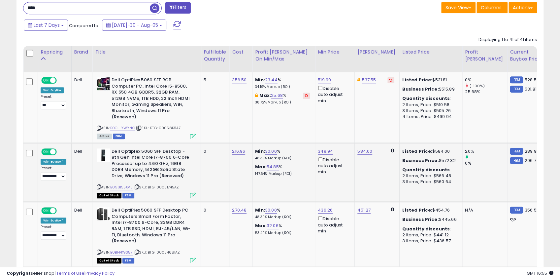
click at [202, 154] on td "0" at bounding box center [215, 172] width 28 height 59
click at [205, 158] on td "0" at bounding box center [215, 172] width 28 height 59
drag, startPoint x: 208, startPoint y: 151, endPoint x: 203, endPoint y: 150, distance: 5.3
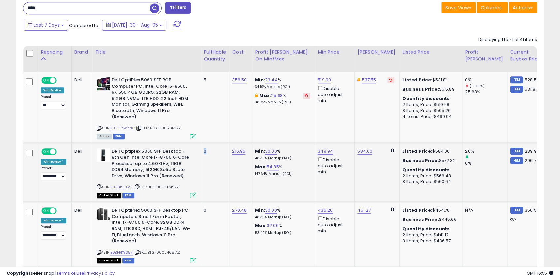
click at [203, 150] on td "0" at bounding box center [215, 172] width 28 height 59
click at [204, 153] on div "0" at bounding box center [214, 151] width 20 height 6
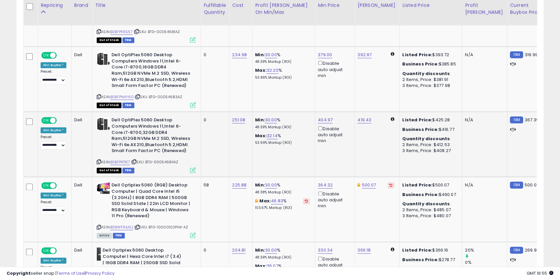
scroll to position [407, 0]
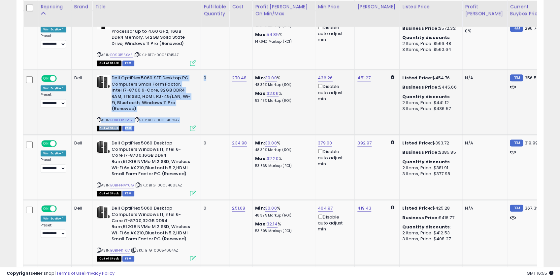
drag, startPoint x: 212, startPoint y: 80, endPoint x: 192, endPoint y: 77, distance: 19.4
click at [197, 103] on td "Dell OptiPlex 5060 SFF Desktop PC Computers Small Form Factor, Intel i7-8700 6-…" at bounding box center [146, 102] width 109 height 65
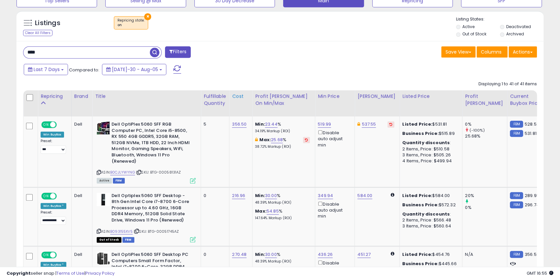
scroll to position [231, 0]
drag, startPoint x: 215, startPoint y: 133, endPoint x: 188, endPoint y: 117, distance: 31.4
click at [188, 246] on tr "**********" at bounding box center [438, 278] width 831 height 65
click at [199, 139] on td "Dell OptiPlex 5060 SFF RGB Computer PC, Intel Core i5-8500, RX 550 4GB GDDR5, 3…" at bounding box center [146, 151] width 109 height 71
click at [182, 154] on b "Dell OptiPlex 5060 SFF RGB Computer PC, Intel Core i5-8500, RX 550 4GB GDDR5, 3…" at bounding box center [152, 143] width 80 height 45
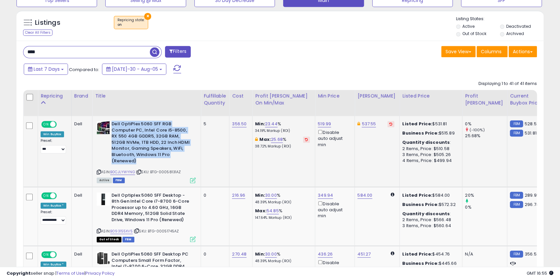
drag, startPoint x: 171, startPoint y: 163, endPoint x: 112, endPoint y: 124, distance: 71.2
click at [112, 124] on b "Dell OptiPlex 5060 SFF RGB Computer PC, Intel Core i5-8500, RX 550 4GB GDDR5, 3…" at bounding box center [152, 143] width 80 height 45
click at [128, 156] on b "Dell OptiPlex 5060 SFF RGB Computer PC, Intel Core i5-8500, RX 550 4GB GDDR5, 3…" at bounding box center [152, 143] width 80 height 45
drag, startPoint x: 137, startPoint y: 164, endPoint x: 110, endPoint y: 121, distance: 50.4
click at [110, 121] on div "Dell OptiPlex 5060 SFF RGB Computer PC, Intel Core i5-8500, RX 550 4GB GDDR5, 3…" at bounding box center [146, 143] width 99 height 45
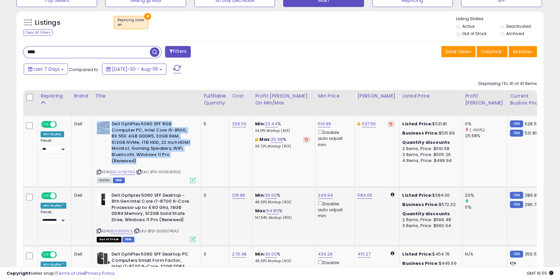
scroll to position [319, 0]
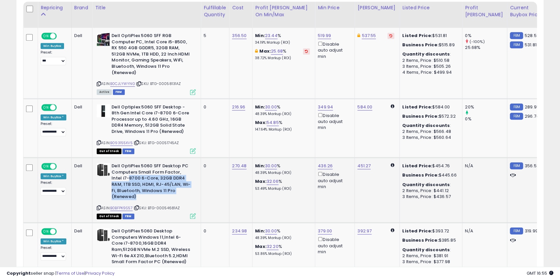
drag, startPoint x: 144, startPoint y: 195, endPoint x: 91, endPoint y: 167, distance: 59.5
click at [92, 168] on td "Dell OptiPlex 5060 SFF Desktop PC Computers Small Form Factor, Intel i7-8700 6-…" at bounding box center [146, 189] width 109 height 65
click at [156, 193] on b "Dell OptiPlex 5060 SFF Desktop PC Computers Small Form Factor, Intel i7-8700 6-…" at bounding box center [152, 182] width 80 height 38
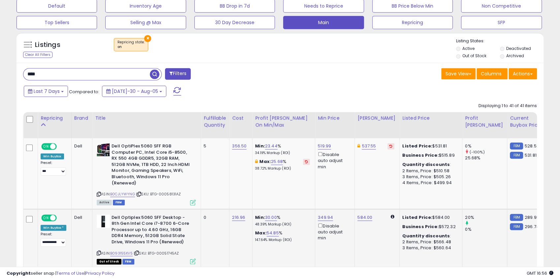
scroll to position [121, 0]
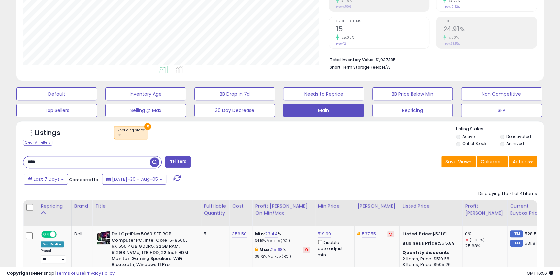
drag, startPoint x: 253, startPoint y: 143, endPoint x: 245, endPoint y: 136, distance: 10.5
click at [253, 143] on div "Listings Clear All Filters × Repricing state : on" at bounding box center [280, 137] width 527 height 22
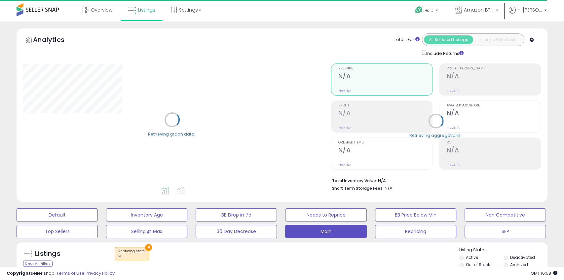
type input "****"
select select "**"
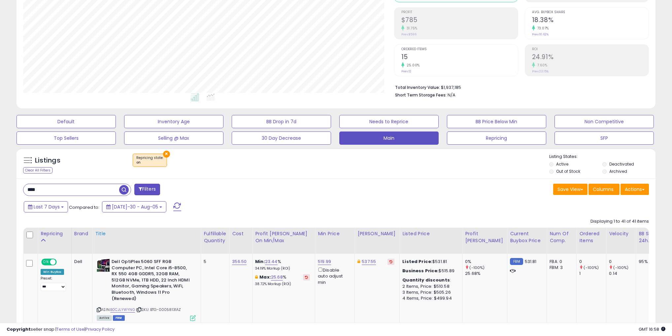
scroll to position [106, 0]
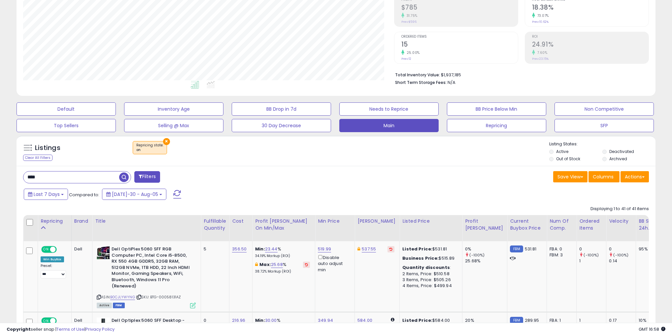
click at [80, 177] on input "****" at bounding box center [71, 177] width 96 height 12
click at [80, 177] on input "****" at bounding box center [101, 177] width 157 height 12
type input "****"
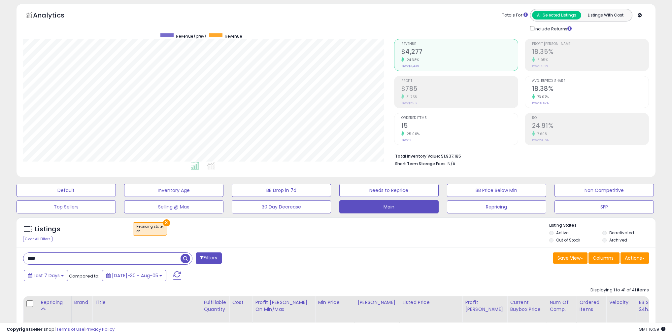
scroll to position [0, 0]
